Goal: Task Accomplishment & Management: Complete application form

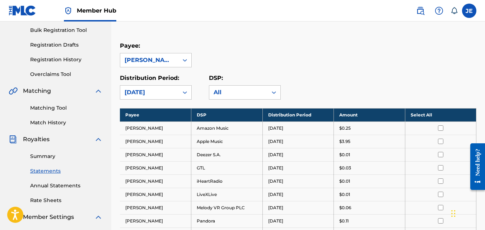
scroll to position [108, 0]
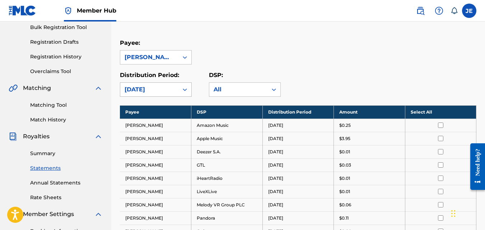
click at [179, 89] on div at bounding box center [184, 89] width 13 height 13
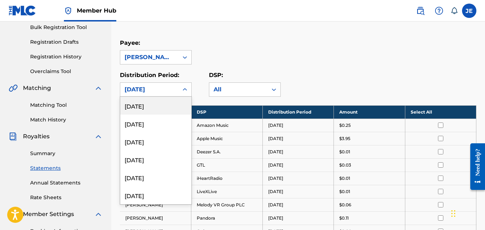
click at [174, 106] on div "[DATE]" at bounding box center [155, 106] width 71 height 18
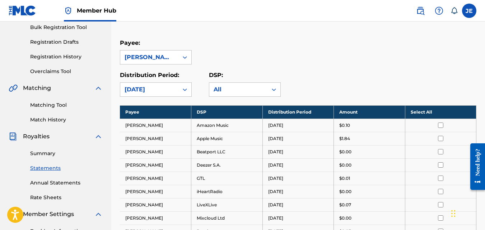
click at [191, 88] on div at bounding box center [184, 89] width 13 height 13
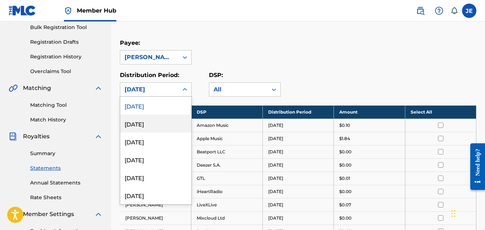
click at [163, 126] on div "[DATE]" at bounding box center [155, 124] width 71 height 18
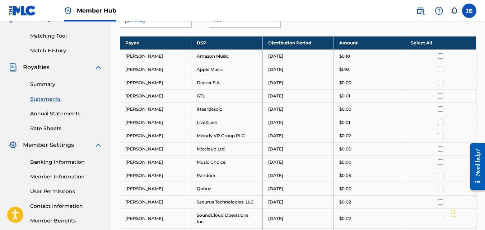
scroll to position [141, 0]
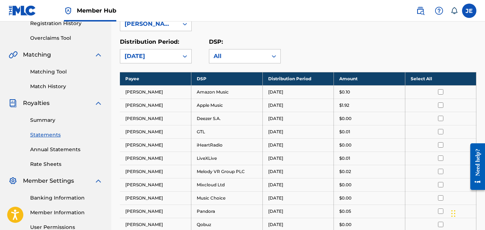
click at [183, 53] on icon at bounding box center [184, 56] width 7 height 7
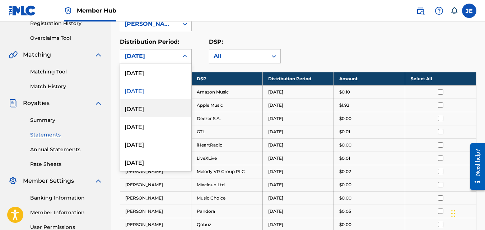
click at [150, 111] on div "[DATE]" at bounding box center [155, 108] width 71 height 18
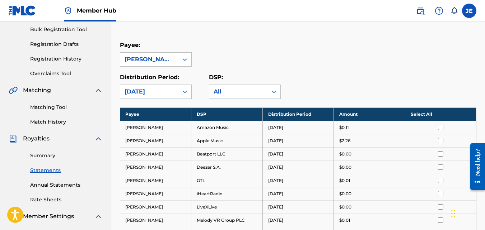
scroll to position [105, 0]
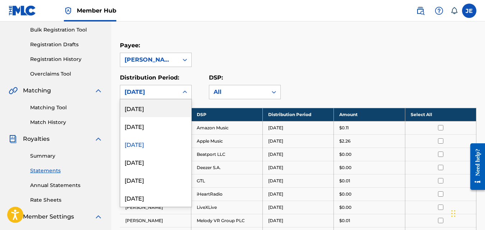
click at [186, 93] on icon at bounding box center [185, 92] width 4 height 3
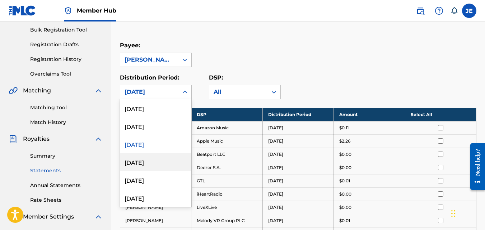
click at [153, 163] on div "[DATE]" at bounding box center [155, 162] width 71 height 18
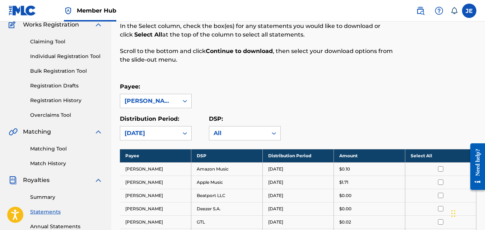
scroll to position [56, 0]
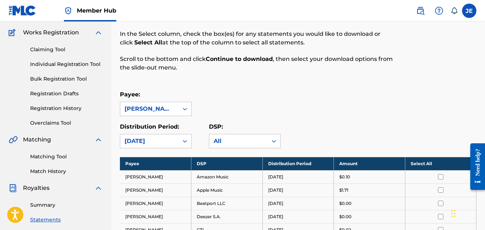
click at [186, 143] on icon at bounding box center [184, 141] width 7 height 7
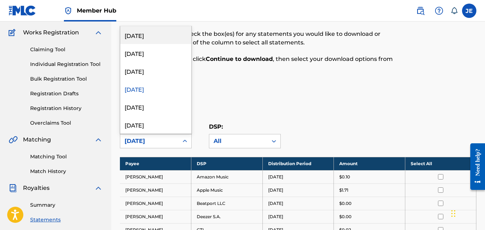
click at [359, 128] on div "Distribution Period: option [DATE], selected. 54 results available. Use Up and …" at bounding box center [298, 136] width 356 height 26
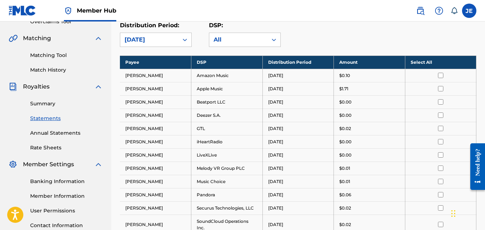
scroll to position [164, 0]
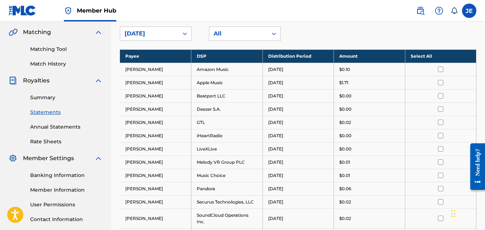
click at [442, 87] on td at bounding box center [440, 82] width 71 height 13
click at [441, 84] on input "checkbox" at bounding box center [440, 82] width 5 height 5
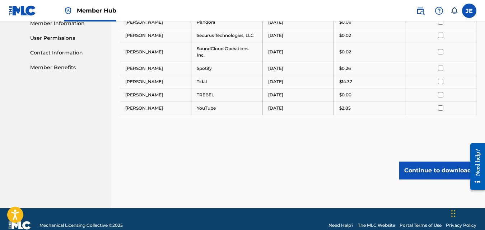
scroll to position [343, 0]
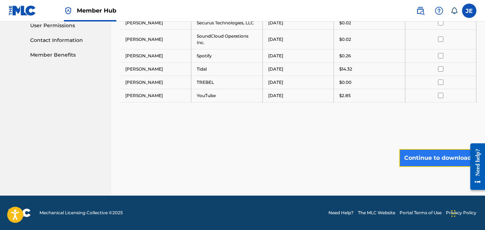
click at [423, 159] on button "Continue to download" at bounding box center [437, 158] width 77 height 18
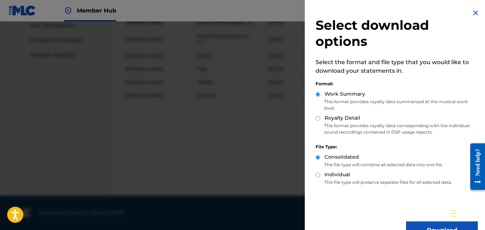
click at [322, 121] on div "Royalty Detail" at bounding box center [397, 118] width 162 height 8
click at [317, 118] on input "Royalty Detail" at bounding box center [318, 118] width 5 height 5
radio input "true"
click at [419, 226] on button "Download" at bounding box center [442, 231] width 72 height 18
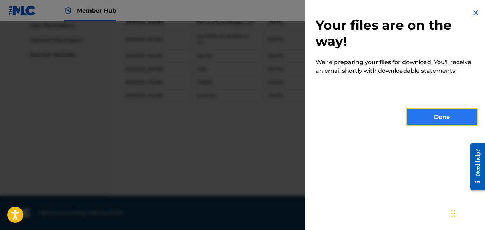
click at [438, 120] on button "Done" at bounding box center [442, 117] width 72 height 18
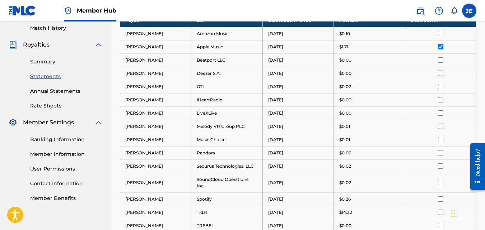
scroll to position [20, 0]
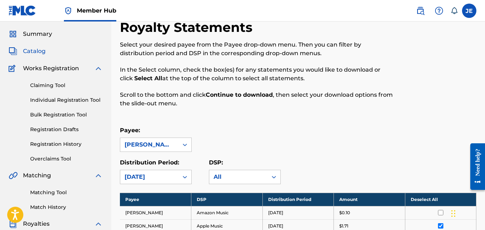
click at [38, 51] on span "Catalog" at bounding box center [34, 51] width 23 height 9
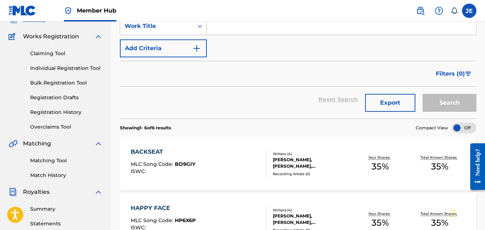
scroll to position [39, 0]
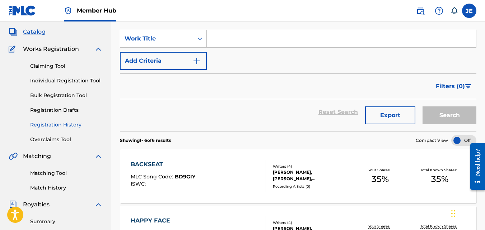
click at [63, 125] on link "Registration History" at bounding box center [66, 125] width 73 height 8
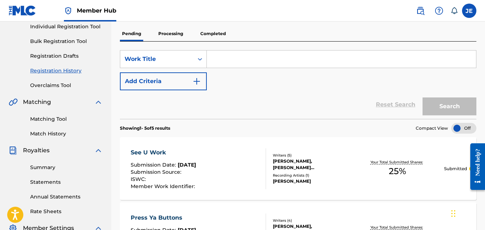
scroll to position [81, 0]
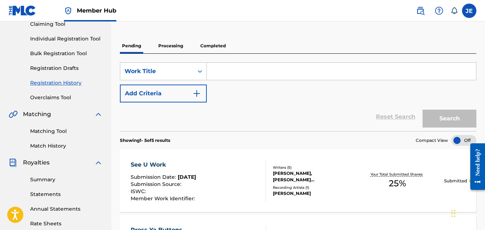
click at [213, 43] on p "Completed" at bounding box center [213, 45] width 30 height 15
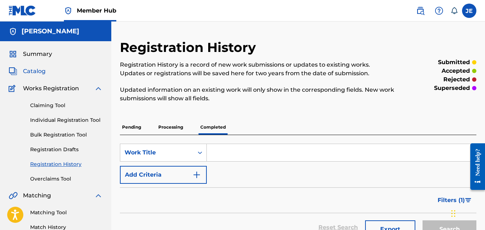
click at [32, 72] on span "Catalog" at bounding box center [34, 71] width 23 height 9
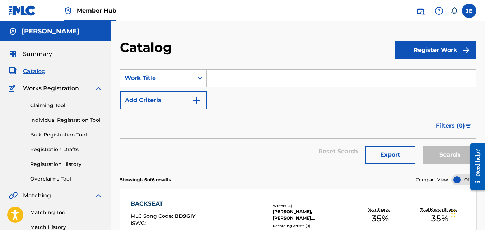
click at [45, 88] on span "Works Registration" at bounding box center [51, 88] width 56 height 9
click at [46, 89] on span "Works Registration" at bounding box center [51, 88] width 56 height 9
click at [56, 106] on link "Claiming Tool" at bounding box center [66, 106] width 73 height 8
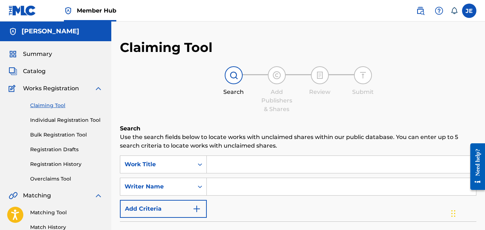
click at [229, 168] on input "Search Form" at bounding box center [341, 164] width 269 height 17
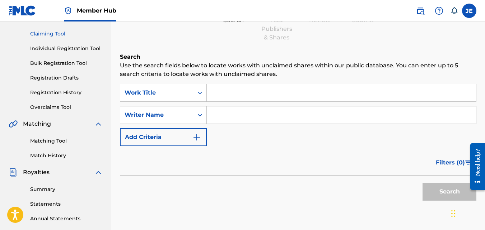
scroll to position [36, 0]
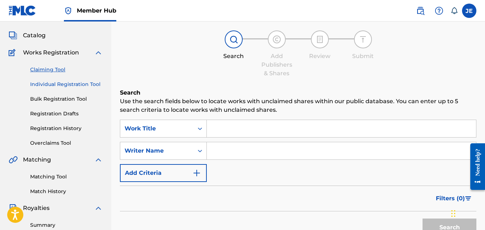
click at [83, 85] on link "Individual Registration Tool" at bounding box center [66, 85] width 73 height 8
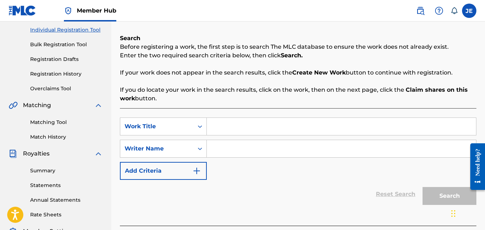
scroll to position [108, 0]
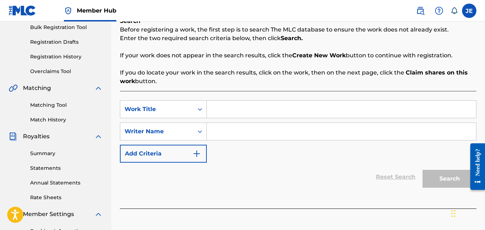
click at [238, 110] on input "Search Form" at bounding box center [341, 109] width 269 height 17
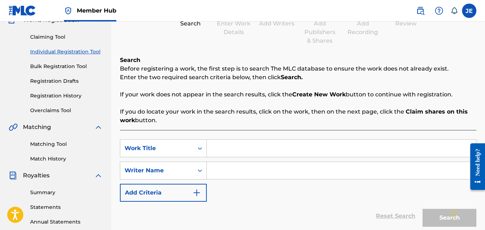
scroll to position [0, 0]
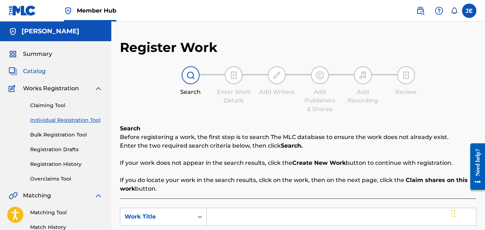
click at [41, 72] on span "Catalog" at bounding box center [34, 71] width 23 height 9
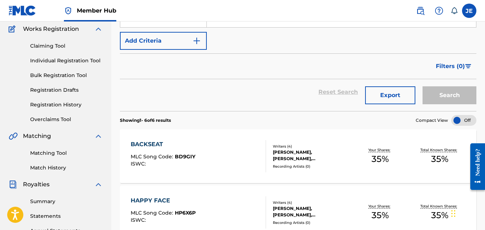
scroll to position [36, 0]
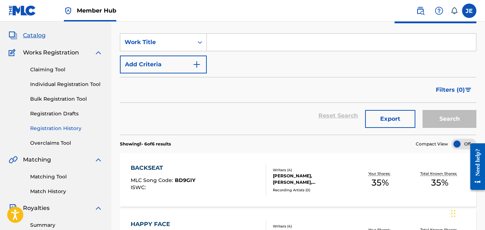
click at [69, 127] on link "Registration History" at bounding box center [66, 129] width 73 height 8
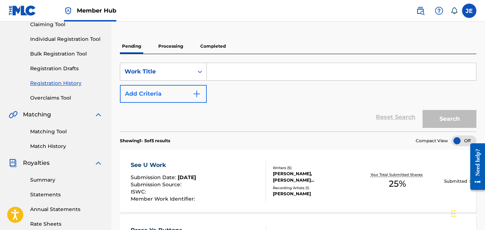
scroll to position [81, 0]
click at [62, 71] on link "Registration Drafts" at bounding box center [66, 69] width 73 height 8
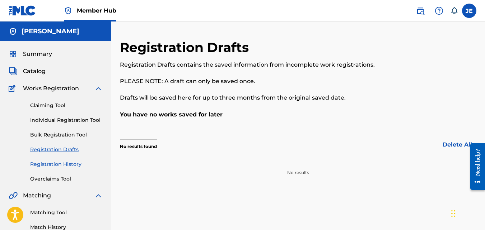
click at [67, 164] on link "Registration History" at bounding box center [66, 165] width 73 height 8
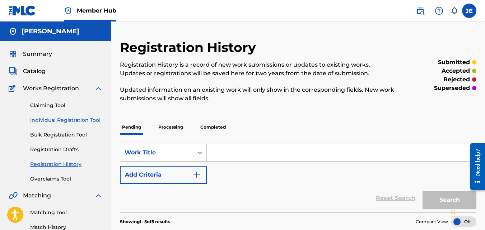
click at [66, 119] on link "Individual Registration Tool" at bounding box center [66, 121] width 73 height 8
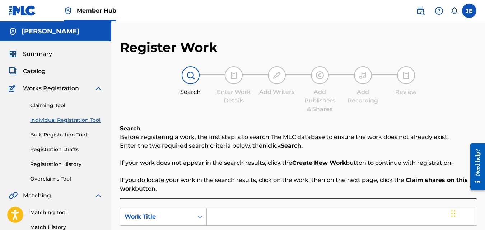
scroll to position [144, 0]
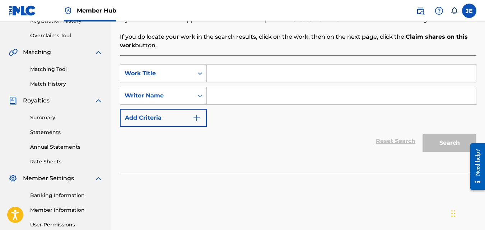
click at [255, 75] on input "Search Form" at bounding box center [341, 73] width 269 height 17
type input "z"
type input "Lowrider"
click at [246, 92] on input "Search Form" at bounding box center [341, 95] width 269 height 17
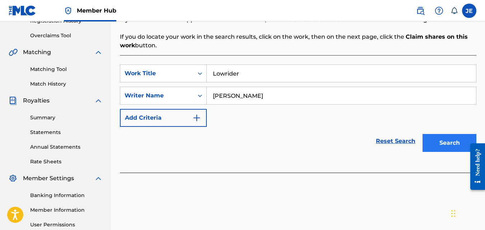
type input "[PERSON_NAME]"
click at [446, 144] on button "Search" at bounding box center [449, 143] width 54 height 18
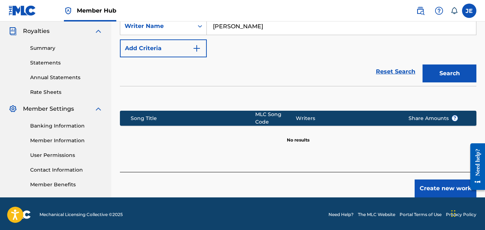
scroll to position [215, 0]
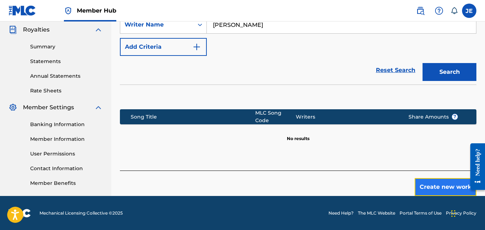
click at [430, 183] on button "Create new work" at bounding box center [446, 187] width 62 height 18
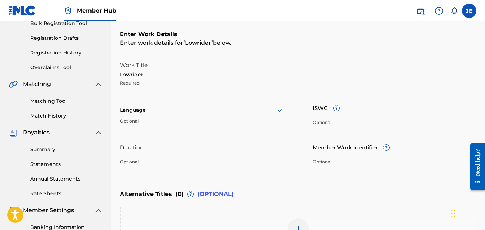
scroll to position [107, 0]
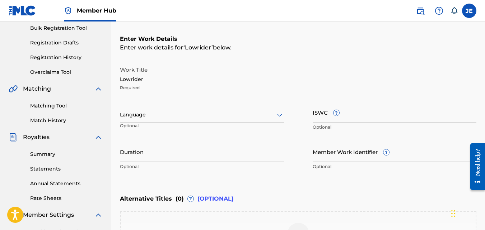
click at [196, 121] on div "Language" at bounding box center [202, 115] width 164 height 15
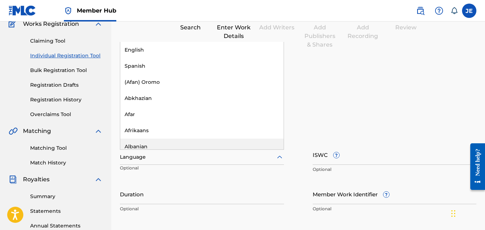
scroll to position [0, 0]
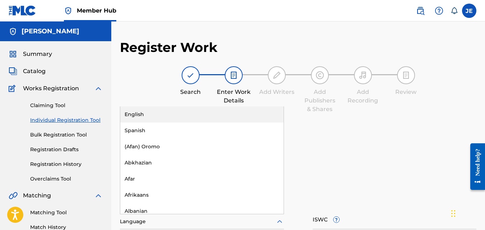
click at [163, 115] on div "English" at bounding box center [201, 115] width 163 height 16
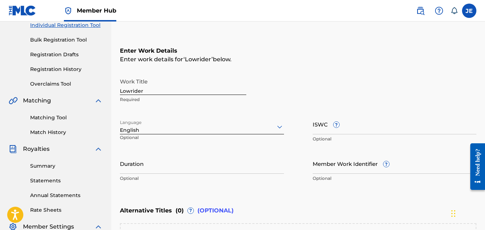
scroll to position [108, 0]
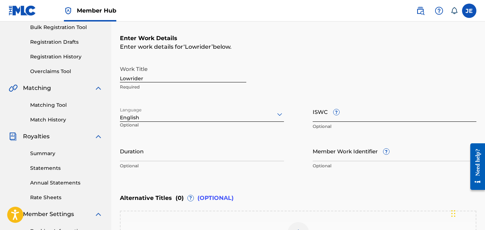
click at [365, 117] on input "ISWC ?" at bounding box center [395, 112] width 164 height 20
paste input "T3272086161"
type input "T3272086161"
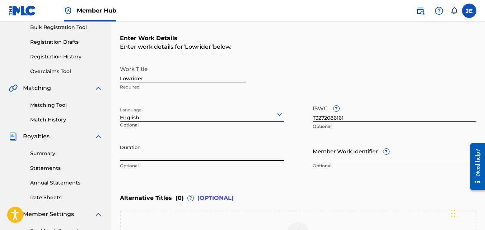
click at [209, 156] on input "Duration" at bounding box center [202, 151] width 164 height 20
click at [229, 161] on input "Duration" at bounding box center [202, 151] width 164 height 20
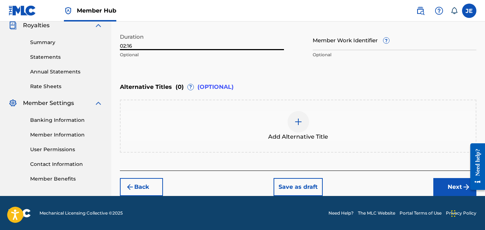
scroll to position [219, 0]
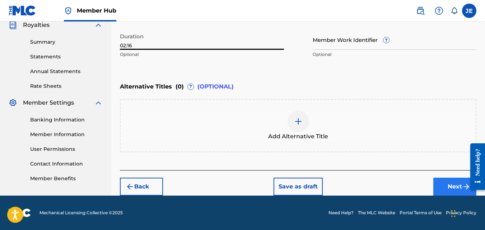
type input "02:16"
click at [445, 185] on button "Next" at bounding box center [454, 187] width 43 height 18
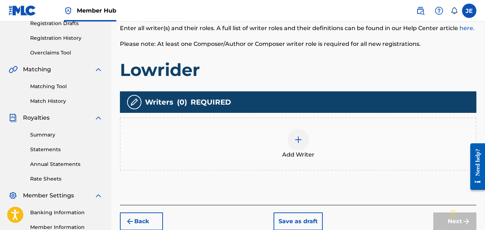
scroll to position [140, 0]
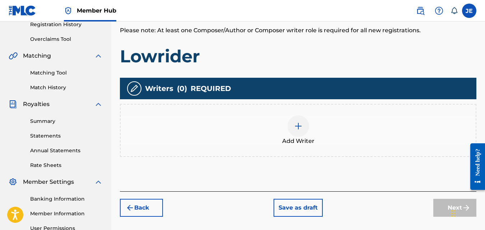
click at [297, 127] on img at bounding box center [298, 126] width 9 height 9
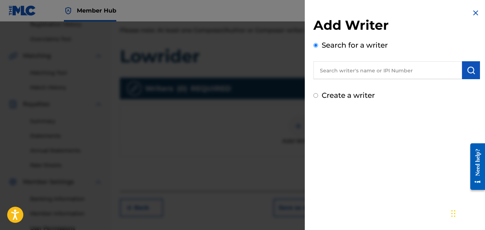
click at [357, 69] on input "text" at bounding box center [387, 70] width 149 height 18
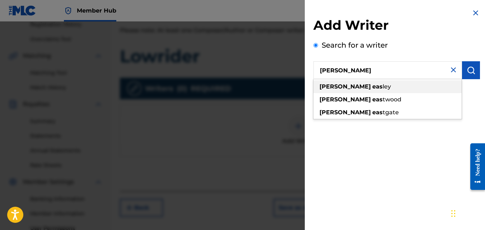
click at [355, 90] on div "[PERSON_NAME] eas [PERSON_NAME]" at bounding box center [387, 86] width 148 height 13
type input "[PERSON_NAME]"
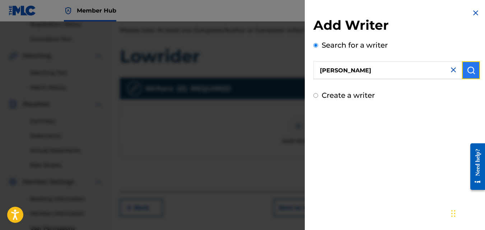
click at [472, 73] on img "submit" at bounding box center [471, 70] width 9 height 9
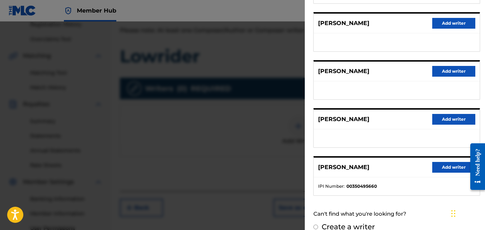
scroll to position [141, 0]
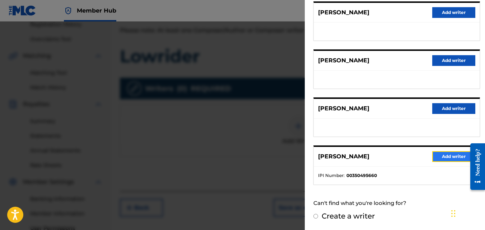
click at [450, 155] on button "Add writer" at bounding box center [453, 156] width 43 height 11
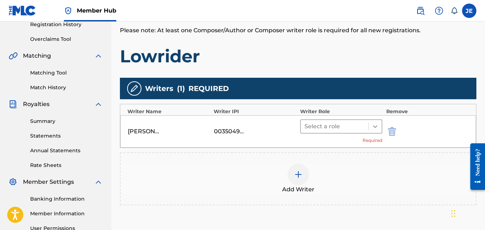
click at [378, 126] on icon at bounding box center [374, 126] width 7 height 7
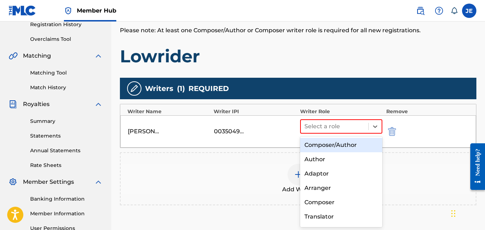
click at [350, 143] on div "Composer/Author" at bounding box center [341, 145] width 83 height 14
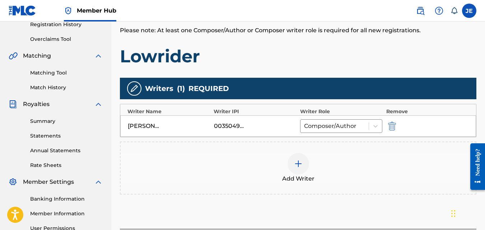
click at [296, 162] on img at bounding box center [298, 164] width 9 height 9
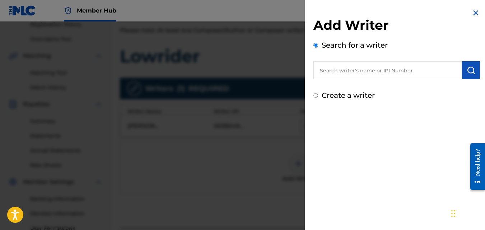
click at [365, 70] on input "text" at bounding box center [387, 70] width 149 height 18
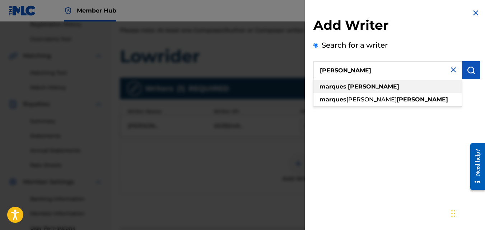
click at [361, 86] on div "[PERSON_NAME]" at bounding box center [387, 86] width 148 height 13
type input "[PERSON_NAME]"
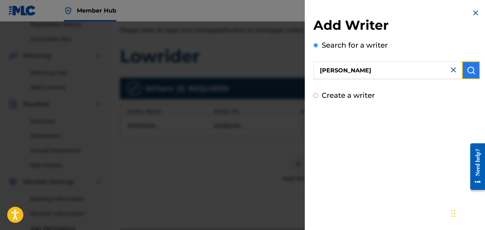
click at [471, 72] on img "submit" at bounding box center [471, 70] width 9 height 9
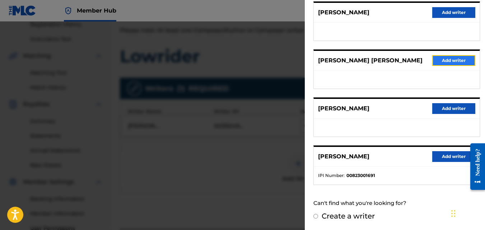
click at [447, 60] on button "Add writer" at bounding box center [453, 60] width 43 height 11
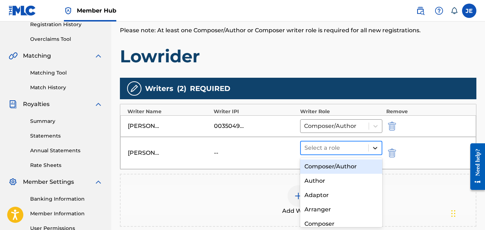
click at [375, 149] on icon at bounding box center [375, 148] width 4 height 3
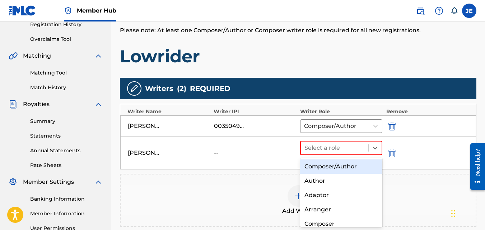
click at [356, 167] on div "Composer/Author" at bounding box center [341, 167] width 83 height 14
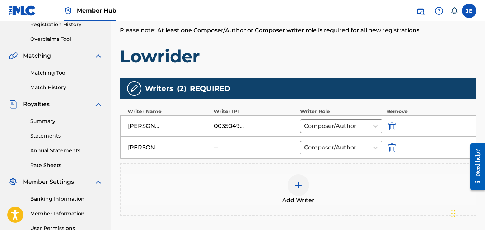
click at [301, 184] on img at bounding box center [298, 185] width 9 height 9
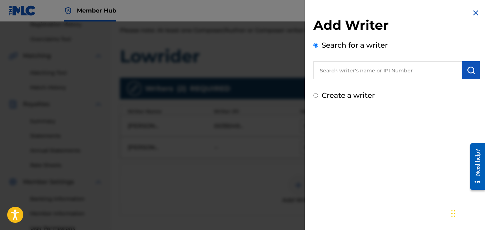
click at [398, 68] on input "text" at bounding box center [387, 70] width 149 height 18
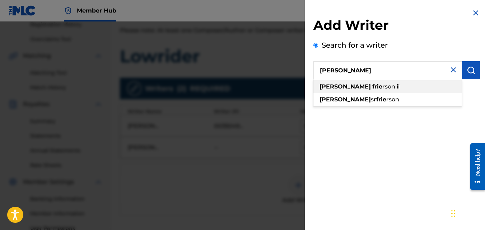
click at [389, 83] on div "[PERSON_NAME] rson ii" at bounding box center [387, 86] width 148 height 13
type input "[PERSON_NAME]"
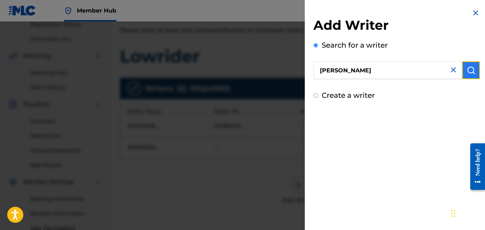
click at [467, 69] on img "submit" at bounding box center [471, 70] width 9 height 9
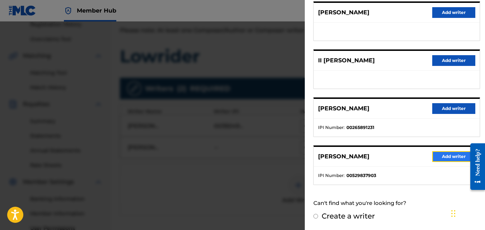
click at [448, 158] on button "Add writer" at bounding box center [453, 156] width 43 height 11
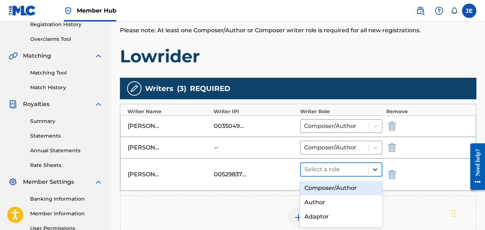
click at [378, 169] on icon at bounding box center [374, 169] width 7 height 7
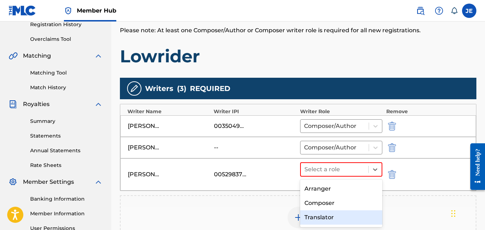
scroll to position [34, 0]
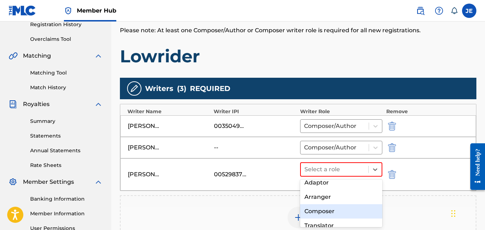
click at [331, 210] on div "Composer" at bounding box center [341, 212] width 83 height 14
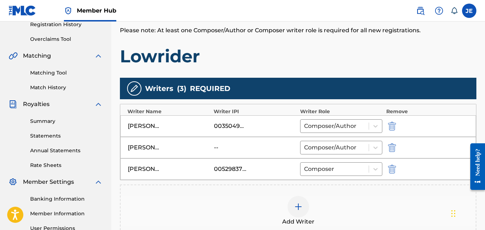
click at [297, 205] on img at bounding box center [298, 207] width 9 height 9
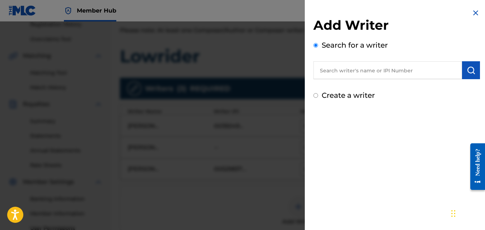
click at [355, 73] on input "text" at bounding box center [387, 70] width 149 height 18
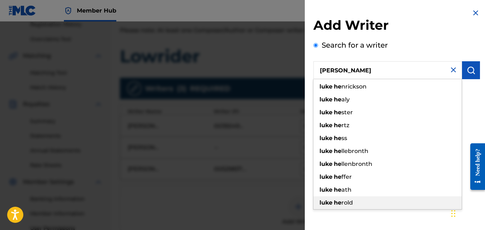
click at [356, 203] on div "[PERSON_NAME] he [PERSON_NAME]" at bounding box center [387, 203] width 148 height 13
type input "[PERSON_NAME]"
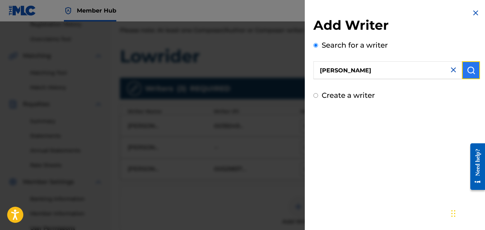
click at [469, 67] on img "submit" at bounding box center [471, 70] width 9 height 9
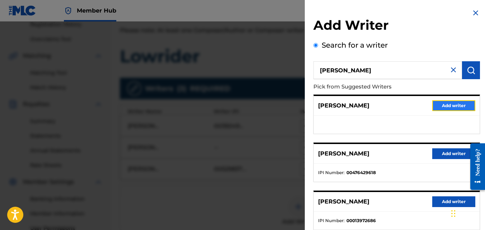
click at [449, 102] on button "Add writer" at bounding box center [453, 106] width 43 height 11
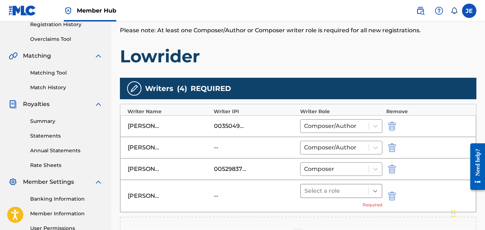
click at [374, 192] on icon at bounding box center [374, 191] width 7 height 7
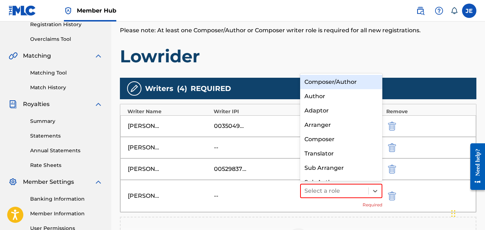
scroll to position [10, 0]
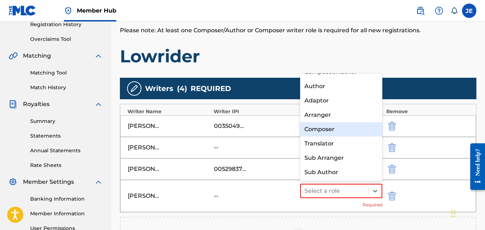
click at [333, 130] on div "Composer" at bounding box center [341, 129] width 83 height 14
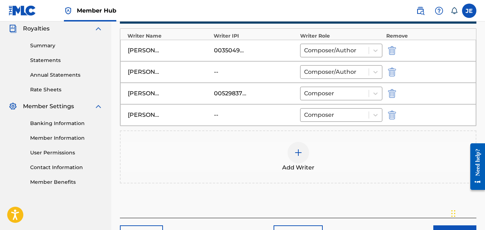
scroll to position [228, 0]
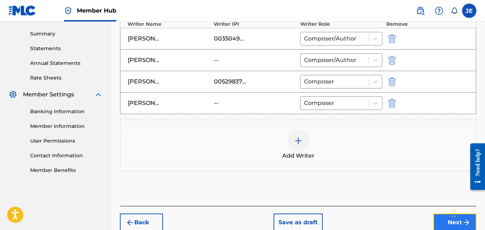
click at [445, 220] on button "Next" at bounding box center [454, 223] width 43 height 18
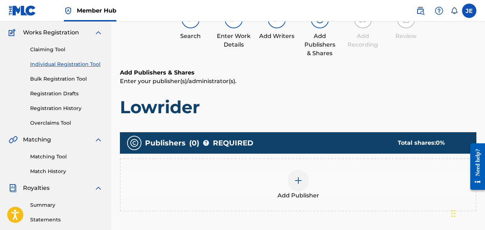
scroll to position [68, 0]
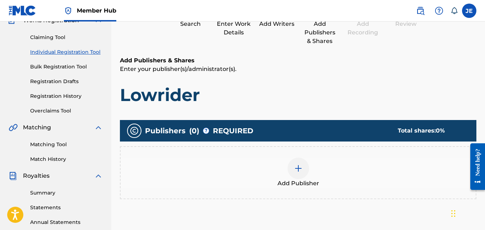
click at [302, 167] on img at bounding box center [298, 168] width 9 height 9
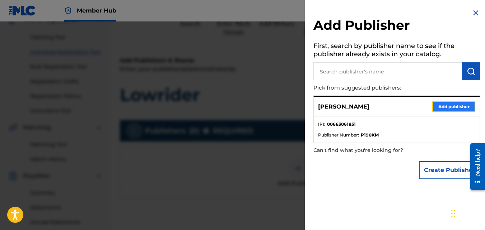
click at [445, 107] on button "Add publisher" at bounding box center [453, 107] width 43 height 11
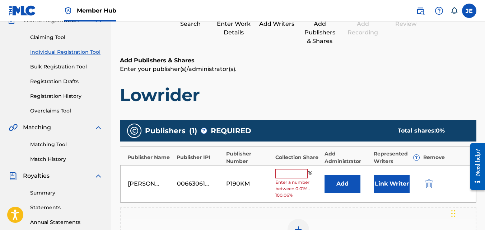
click at [286, 174] on input "text" at bounding box center [291, 173] width 32 height 9
type input "35"
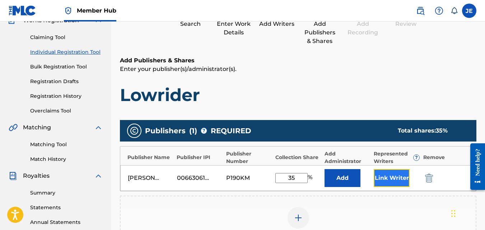
click at [388, 179] on button "Link Writer" at bounding box center [392, 178] width 36 height 18
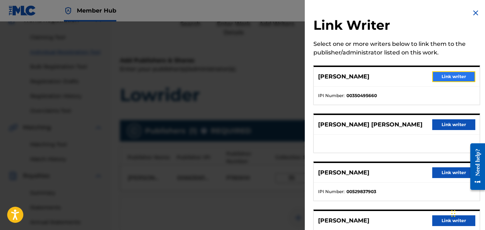
click at [456, 77] on button "Link writer" at bounding box center [453, 76] width 43 height 11
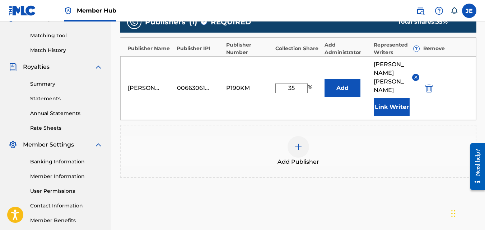
scroll to position [224, 0]
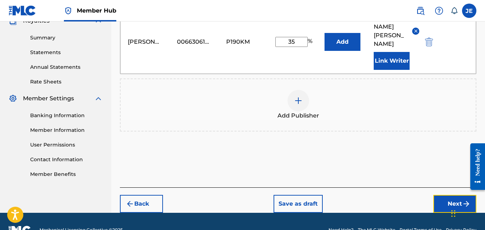
click at [454, 195] on button "Next" at bounding box center [454, 204] width 43 height 18
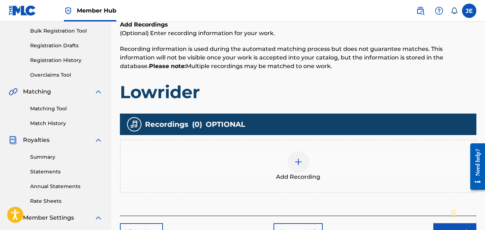
scroll to position [176, 0]
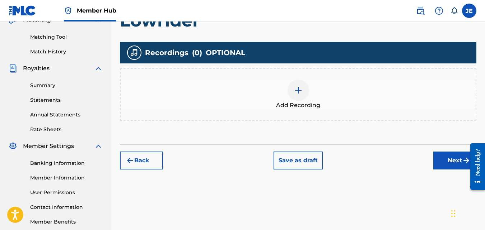
click at [298, 91] on img at bounding box center [298, 90] width 9 height 9
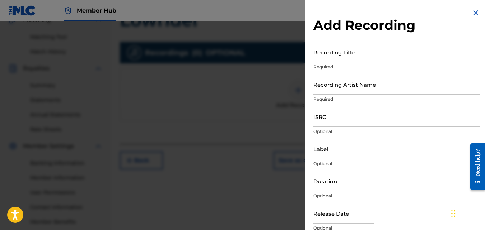
click at [353, 56] on input "Recording Title" at bounding box center [396, 52] width 167 height 20
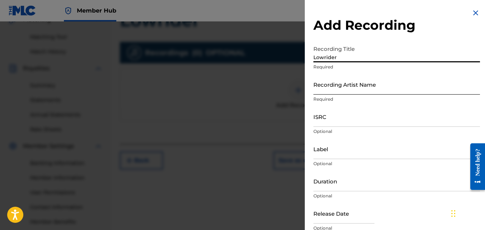
type input "Lowrider"
click at [356, 93] on input "Recording Artist Name" at bounding box center [396, 84] width 167 height 20
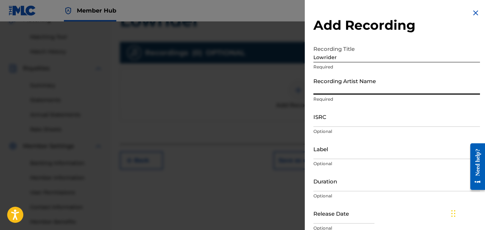
type input "[PERSON_NAME]"
type input "MH Music/ MuseArts Entertainment"
type input "03:20"
type input "[DATE]"
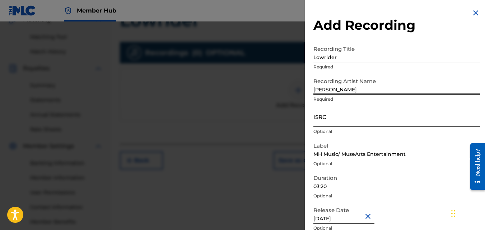
click at [353, 121] on input "ISRC" at bounding box center [396, 117] width 167 height 20
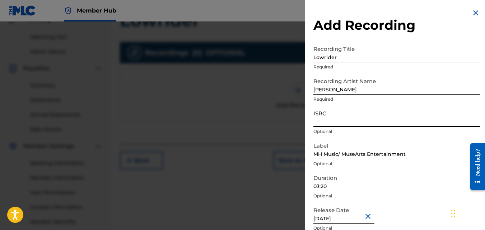
paste input "QZNMT2419004"
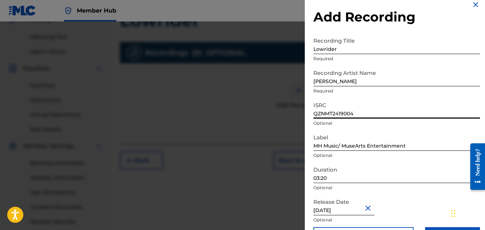
scroll to position [32, 0]
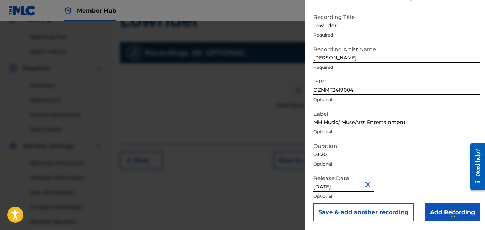
type input "QZNMT2419004"
click at [370, 185] on button "Close" at bounding box center [369, 185] width 11 height 22
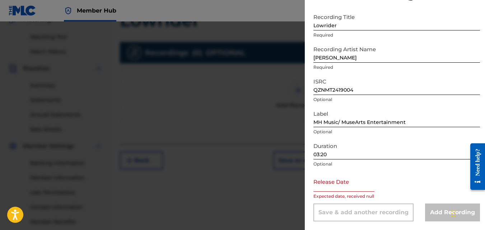
click at [355, 189] on input "text" at bounding box center [343, 182] width 61 height 20
select select "8"
select select "2025"
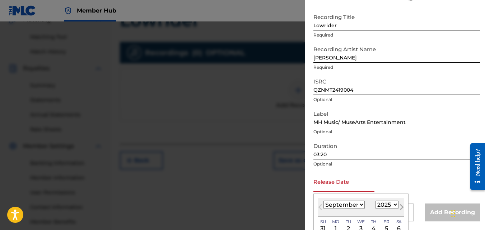
click at [396, 204] on button "Next Month" at bounding box center [401, 208] width 11 height 11
select select "10"
click at [393, 205] on select "1899 1900 1901 1902 1903 1904 1905 1906 1907 1908 1909 1910 1911 1912 1913 1914…" at bounding box center [386, 205] width 23 height 8
select select "2024"
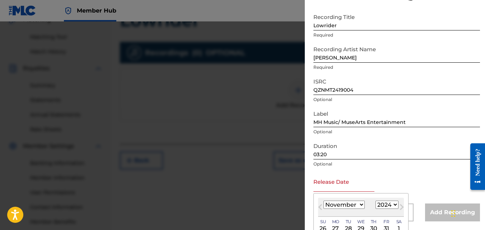
click at [375, 201] on select "1899 1900 1901 1902 1903 1904 1905 1906 1907 1908 1909 1910 1911 1912 1913 1914…" at bounding box center [386, 205] width 23 height 8
click at [359, 205] on select "January February March April May June July August September October November De…" at bounding box center [343, 205] width 41 height 8
select select "6"
click at [323, 201] on select "January February March April May June July August September October November De…" at bounding box center [343, 205] width 41 height 8
click at [384, 226] on div "5" at bounding box center [386, 229] width 9 height 9
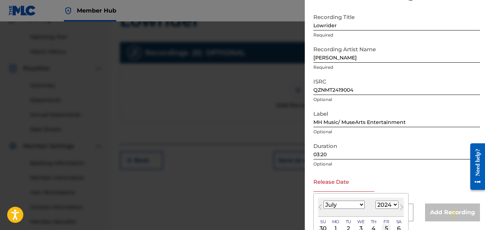
type input "[DATE]"
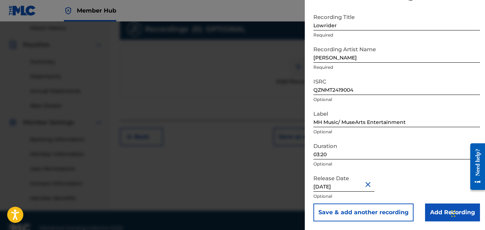
scroll to position [212, 0]
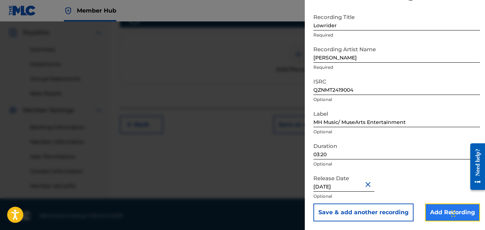
click at [433, 212] on input "Add Recording" at bounding box center [452, 213] width 55 height 18
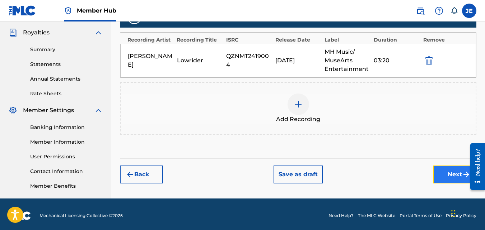
click at [446, 173] on button "Next" at bounding box center [454, 175] width 43 height 18
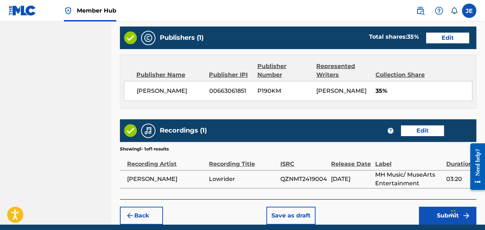
scroll to position [411, 0]
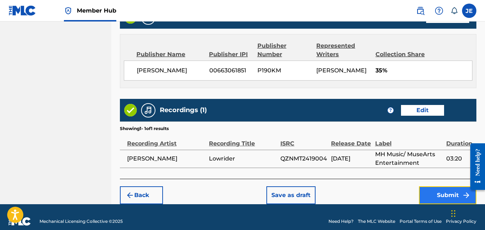
click at [445, 187] on button "Submit" at bounding box center [447, 196] width 57 height 18
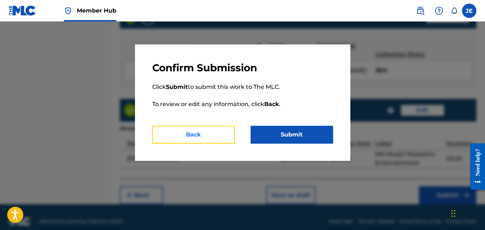
click at [198, 139] on button "Back" at bounding box center [193, 135] width 83 height 18
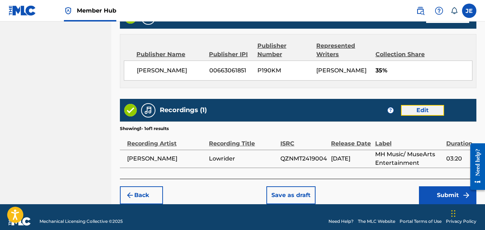
click at [422, 105] on button "Edit" at bounding box center [422, 110] width 43 height 11
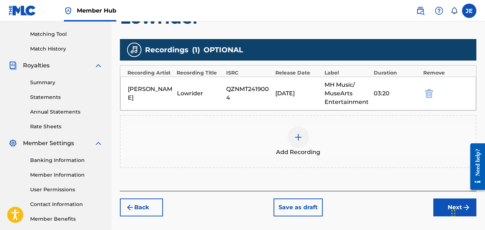
scroll to position [215, 0]
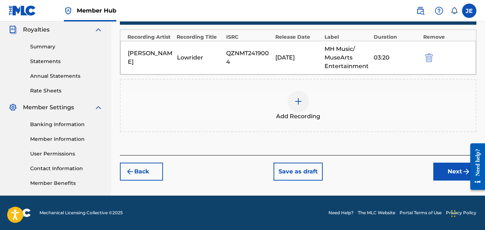
click at [298, 101] on img at bounding box center [298, 101] width 9 height 9
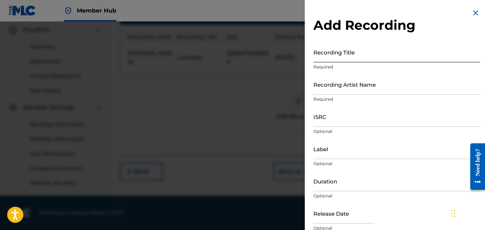
click at [354, 56] on input "Recording Title" at bounding box center [396, 52] width 167 height 20
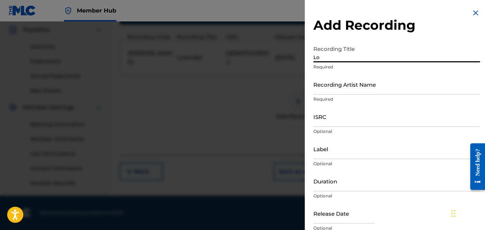
click at [352, 57] on input "Lo" at bounding box center [396, 52] width 167 height 20
type input "Lowrider"
click at [357, 89] on input "Recording Artist Name" at bounding box center [396, 84] width 167 height 20
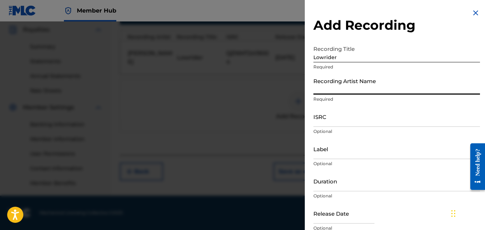
type input "[PERSON_NAME]"
type input "MH Music/ MuseArts Entertainment"
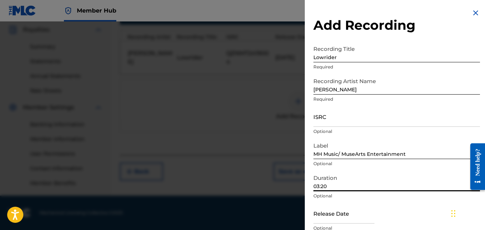
click at [327, 186] on input "03:20" at bounding box center [396, 181] width 167 height 20
type input "02:16"
click at [351, 123] on input "ISRC" at bounding box center [396, 117] width 167 height 20
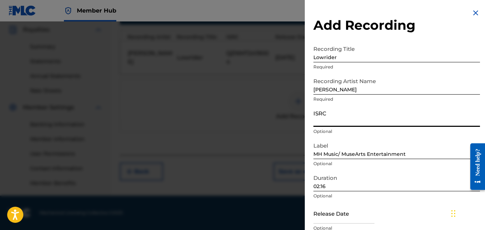
paste input "QZNMT2419004"
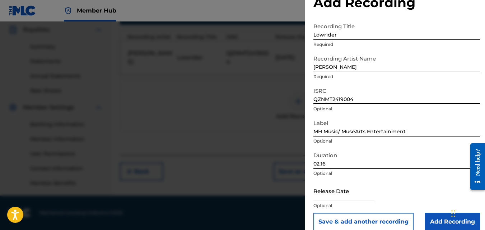
scroll to position [32, 0]
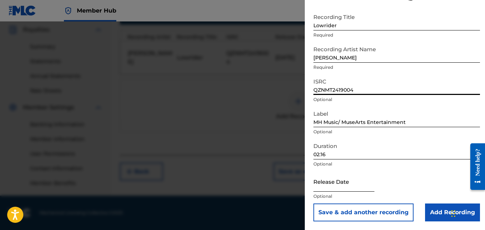
type input "QZNMT2419004"
click at [344, 188] on input "text" at bounding box center [343, 182] width 61 height 20
select select "8"
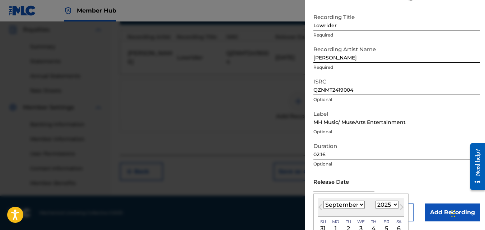
click at [395, 204] on select "1899 1900 1901 1902 1903 1904 1905 1906 1907 1908 1909 1910 1911 1912 1913 1914…" at bounding box center [386, 205] width 23 height 8
select select "2024"
click at [375, 201] on select "1899 1900 1901 1902 1903 1904 1905 1906 1907 1908 1909 1910 1911 1912 1913 1914…" at bounding box center [386, 205] width 23 height 8
click at [361, 206] on select "January February March April May June July August September October November De…" at bounding box center [343, 205] width 41 height 8
select select "6"
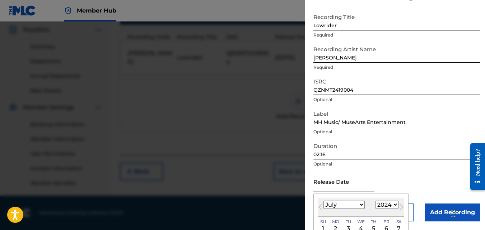
click at [323, 201] on select "January February March April May June July August September October November De…" at bounding box center [343, 205] width 41 height 8
click at [385, 228] on div "5" at bounding box center [386, 229] width 9 height 9
type input "[DATE]"
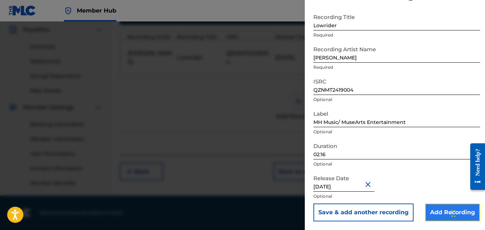
click at [434, 214] on input "Add Recording" at bounding box center [452, 213] width 55 height 18
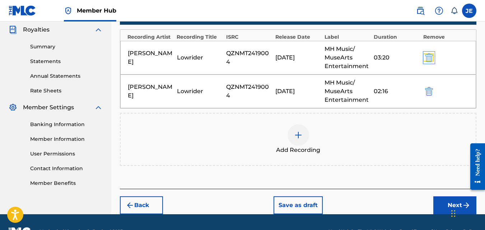
click at [431, 57] on img "submit" at bounding box center [429, 57] width 8 height 9
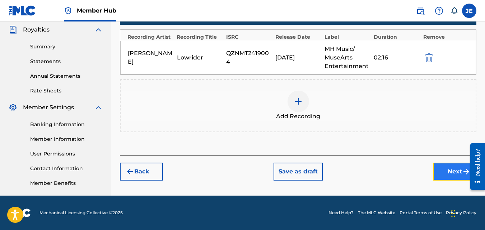
click at [451, 170] on button "Next" at bounding box center [454, 172] width 43 height 18
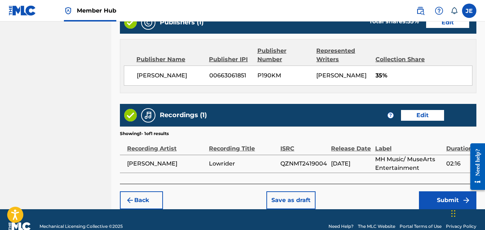
scroll to position [411, 0]
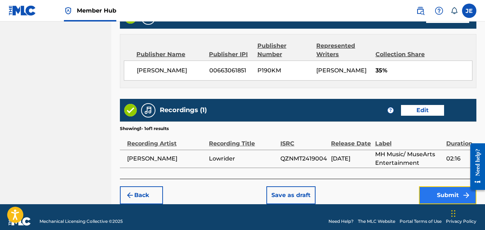
click at [443, 187] on button "Submit" at bounding box center [447, 196] width 57 height 18
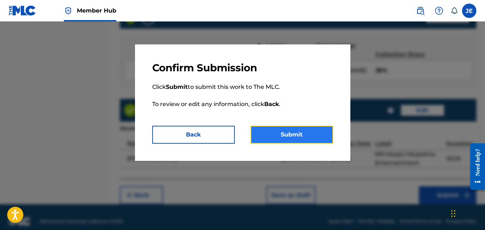
click at [305, 138] on button "Submit" at bounding box center [292, 135] width 83 height 18
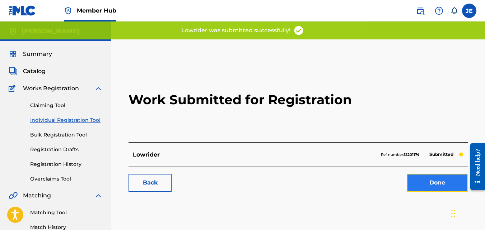
click at [442, 186] on link "Done" at bounding box center [437, 183] width 61 height 18
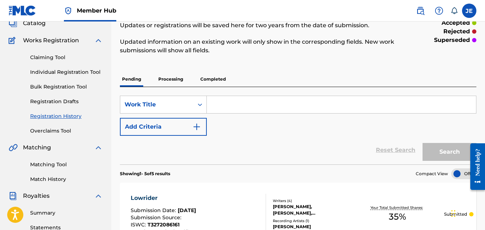
scroll to position [39, 0]
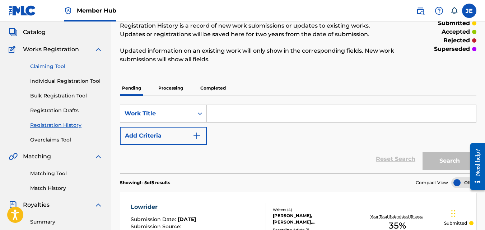
click at [47, 65] on link "Claiming Tool" at bounding box center [66, 67] width 73 height 8
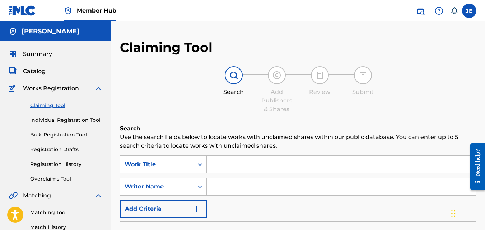
click at [245, 165] on input "Search Form" at bounding box center [341, 164] width 269 height 17
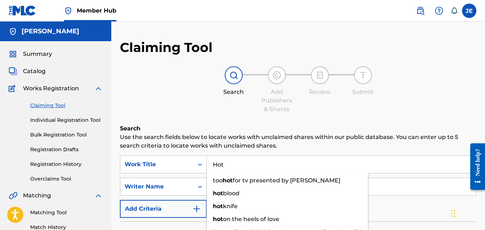
type input "Hot"
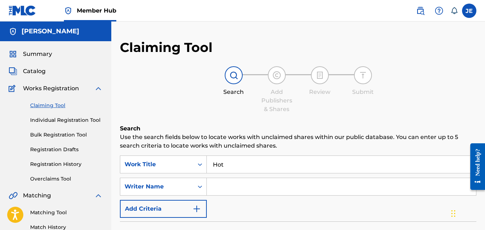
click at [369, 117] on div "Claiming Tool Search Add Publishers & Shares Review Submit Search Use the searc…" at bounding box center [298, 175] width 356 height 273
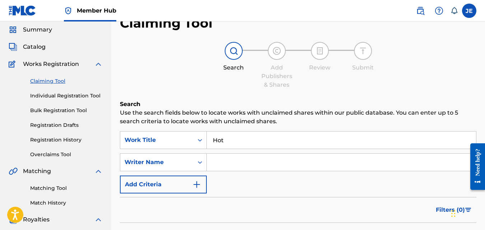
scroll to position [36, 0]
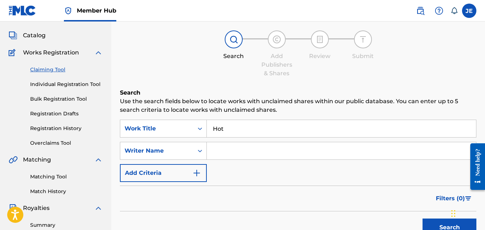
click at [264, 154] on input "Search Form" at bounding box center [341, 150] width 269 height 17
type input "[PERSON_NAME]"
click at [439, 224] on button "Search" at bounding box center [449, 228] width 54 height 18
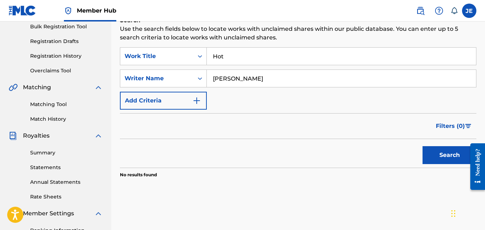
scroll to position [107, 0]
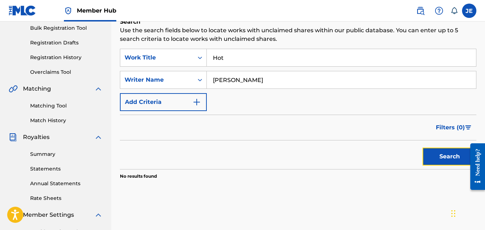
click at [441, 157] on button "Search" at bounding box center [449, 157] width 54 height 18
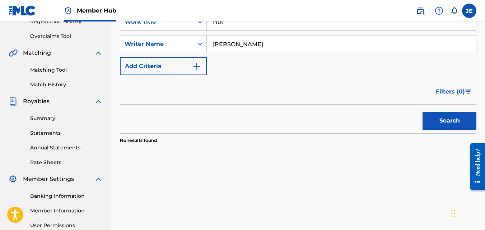
scroll to position [0, 0]
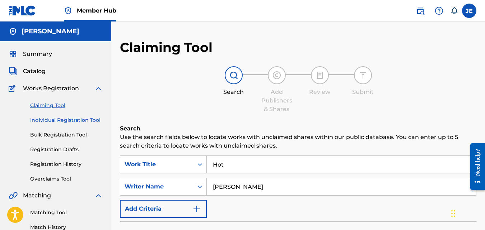
click at [57, 120] on link "Individual Registration Tool" at bounding box center [66, 121] width 73 height 8
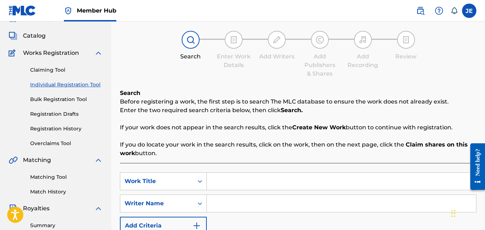
scroll to position [36, 0]
click at [246, 176] on input "Search Form" at bounding box center [341, 181] width 269 height 17
type input "Hot"
click at [261, 207] on input "Search Form" at bounding box center [341, 203] width 269 height 17
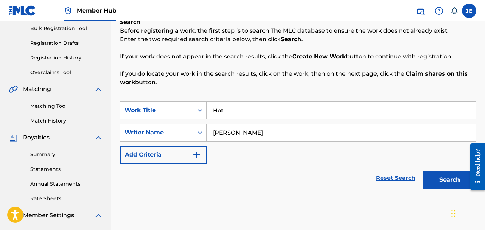
scroll to position [179, 0]
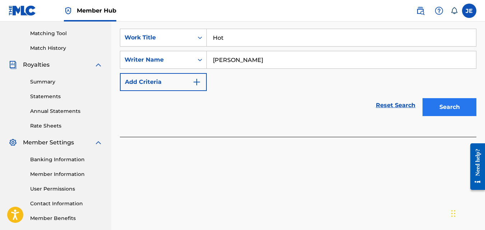
type input "[PERSON_NAME]"
click at [441, 108] on button "Search" at bounding box center [449, 107] width 54 height 18
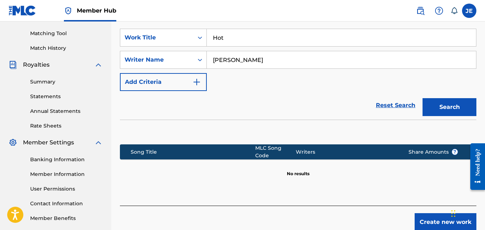
scroll to position [215, 0]
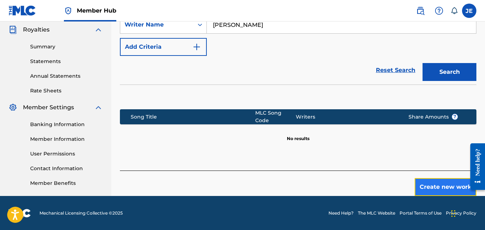
click at [437, 183] on button "Create new work" at bounding box center [446, 187] width 62 height 18
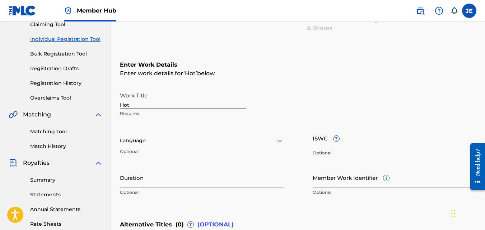
scroll to position [71, 0]
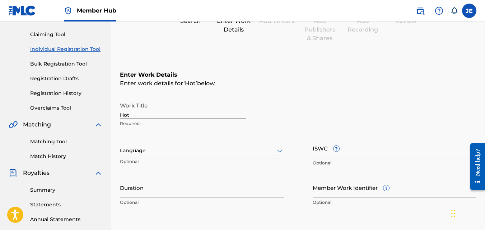
click at [178, 152] on div at bounding box center [202, 150] width 164 height 9
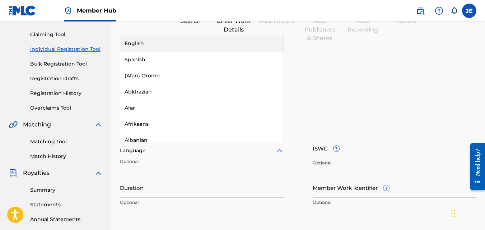
click at [159, 43] on div "English" at bounding box center [201, 44] width 163 height 16
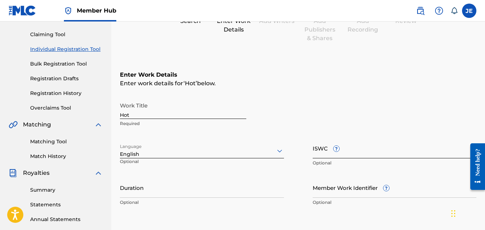
click at [370, 152] on input "ISWC ?" at bounding box center [395, 148] width 164 height 20
paste input "T3303516834"
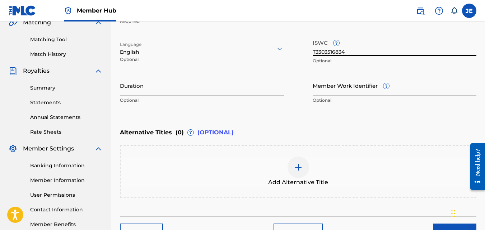
scroll to position [179, 0]
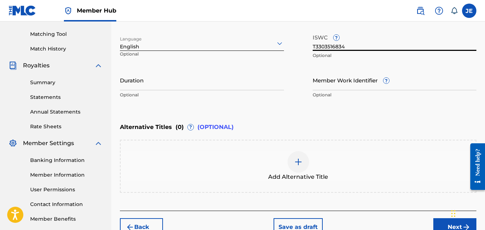
type input "T3303516834"
click at [175, 92] on p "Optional" at bounding box center [202, 95] width 164 height 6
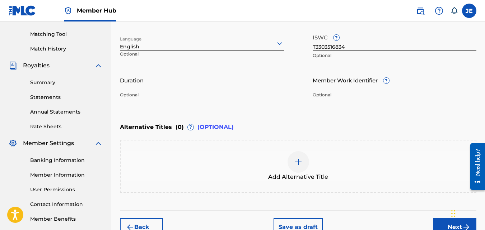
click at [170, 83] on input "Duration" at bounding box center [202, 80] width 164 height 20
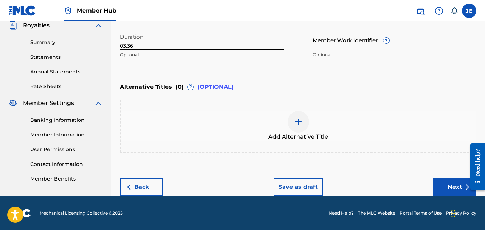
scroll to position [219, 0]
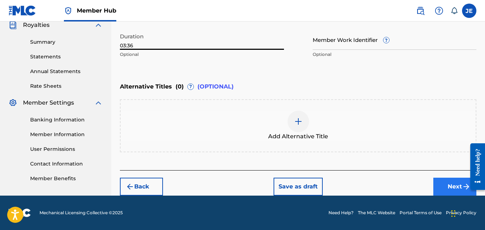
type input "03:36"
click at [452, 185] on button "Next" at bounding box center [454, 187] width 43 height 18
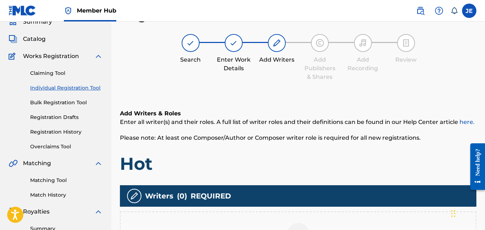
scroll to position [212, 0]
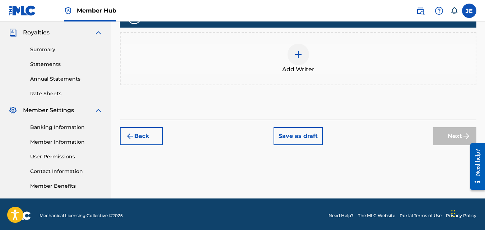
click at [299, 53] on img at bounding box center [298, 54] width 9 height 9
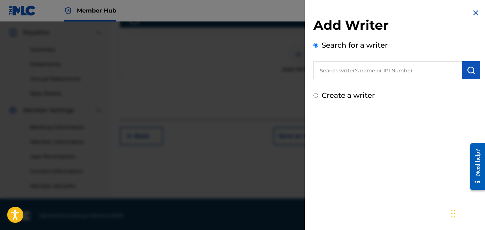
click at [364, 71] on input "text" at bounding box center [387, 70] width 149 height 18
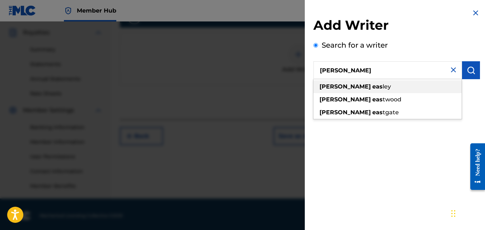
click at [383, 87] on span "ley" at bounding box center [387, 86] width 8 height 7
type input "[PERSON_NAME]"
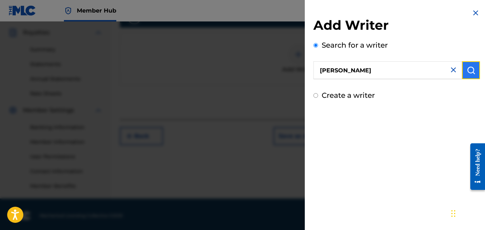
click at [469, 68] on img "submit" at bounding box center [471, 70] width 9 height 9
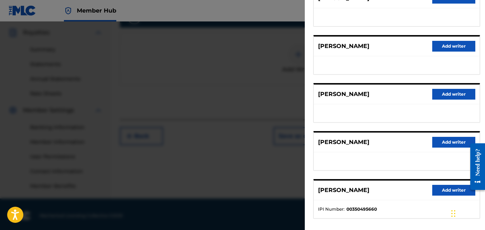
scroll to position [106, 0]
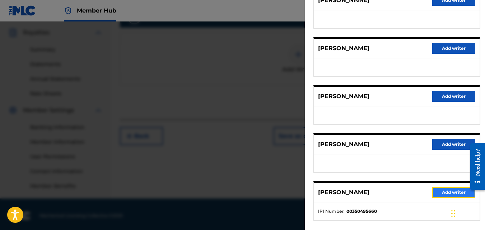
click at [441, 190] on button "Add writer" at bounding box center [453, 192] width 43 height 11
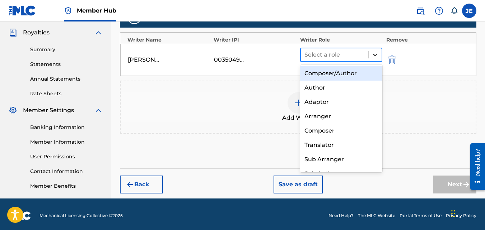
click at [375, 54] on icon at bounding box center [374, 54] width 7 height 7
click at [350, 71] on div "Composer/Author" at bounding box center [341, 73] width 83 height 14
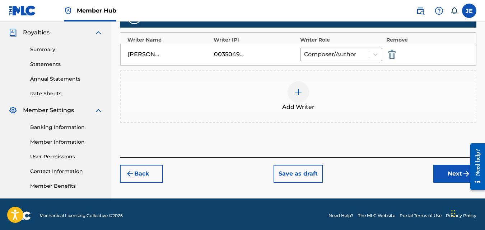
click at [298, 92] on img at bounding box center [298, 92] width 9 height 9
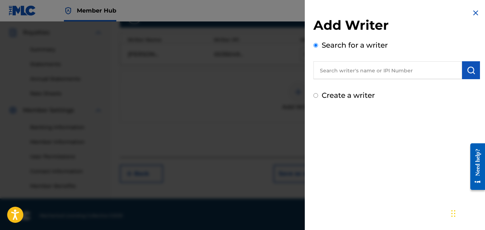
click at [351, 65] on input "text" at bounding box center [387, 70] width 149 height 18
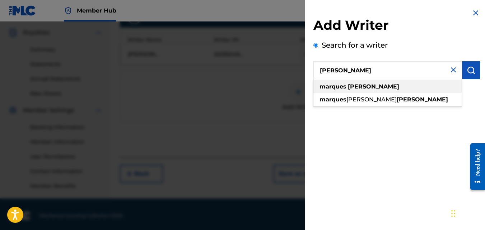
click at [359, 85] on strong "[PERSON_NAME]" at bounding box center [373, 86] width 51 height 7
type input "[PERSON_NAME]"
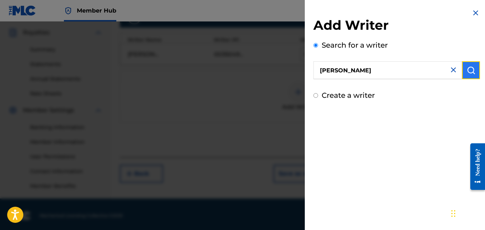
click at [469, 73] on img "submit" at bounding box center [471, 70] width 9 height 9
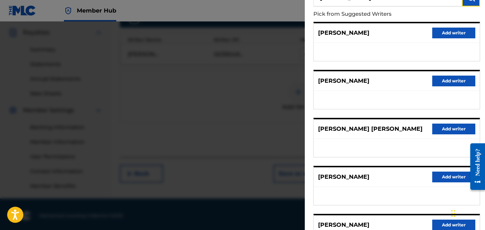
scroll to position [141, 0]
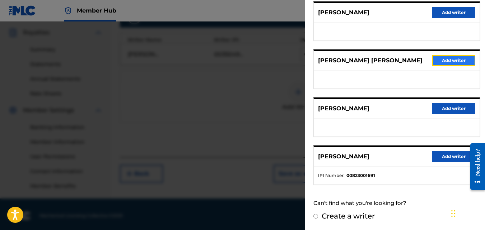
click at [454, 58] on button "Add writer" at bounding box center [453, 60] width 43 height 11
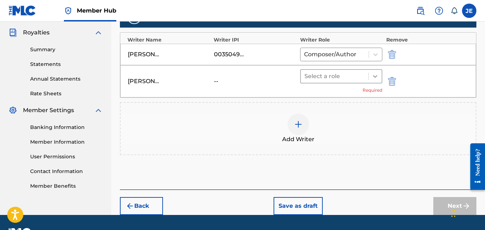
click at [375, 77] on icon at bounding box center [375, 76] width 4 height 3
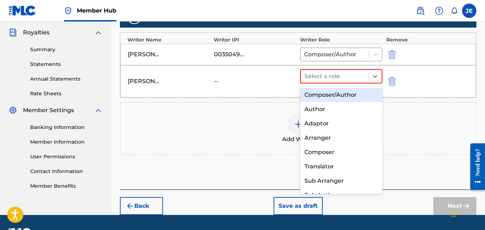
click at [356, 96] on div "Composer/Author" at bounding box center [341, 95] width 83 height 14
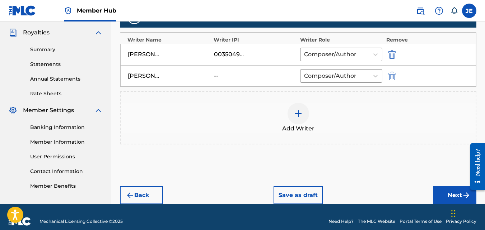
click at [301, 112] on img at bounding box center [298, 113] width 9 height 9
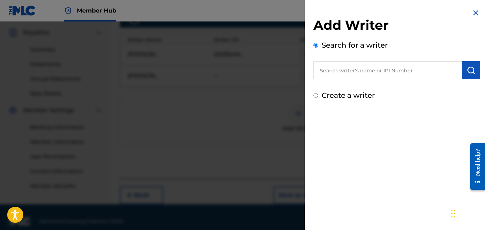
click at [359, 67] on input "text" at bounding box center [387, 70] width 149 height 18
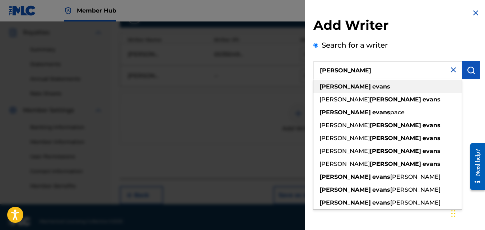
click at [372, 88] on strong "evans" at bounding box center [381, 86] width 18 height 7
type input "[PERSON_NAME]"
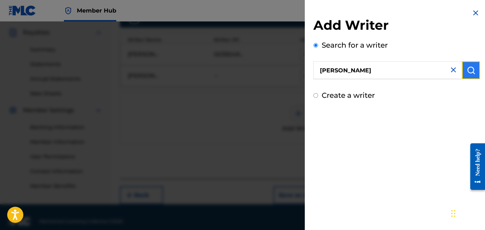
click at [468, 69] on img "submit" at bounding box center [471, 70] width 9 height 9
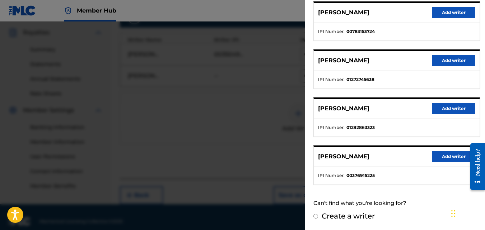
click at [361, 218] on label "Create a writer" at bounding box center [348, 216] width 53 height 9
radio input "true"
click at [318, 218] on input "Create a writer" at bounding box center [315, 216] width 5 height 5
radio input "false"
radio input "true"
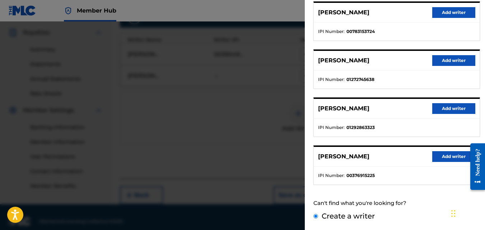
scroll to position [58, 0]
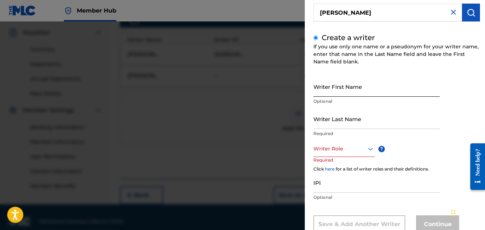
click at [359, 85] on input "Writer First Name" at bounding box center [376, 86] width 126 height 20
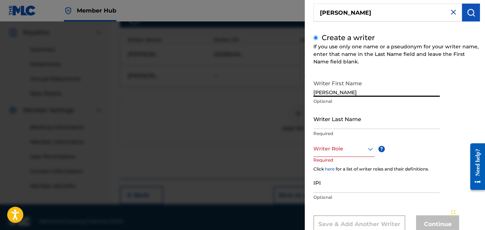
type input "[PERSON_NAME]"
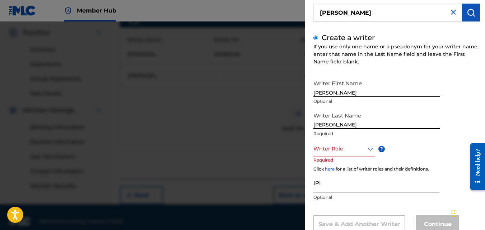
type input "[PERSON_NAME]"
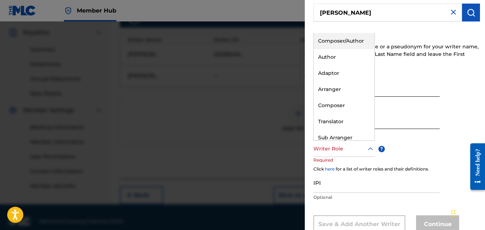
click at [371, 150] on icon at bounding box center [370, 149] width 9 height 9
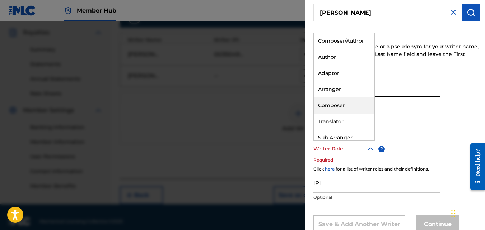
click at [339, 104] on div "Composer" at bounding box center [344, 106] width 61 height 16
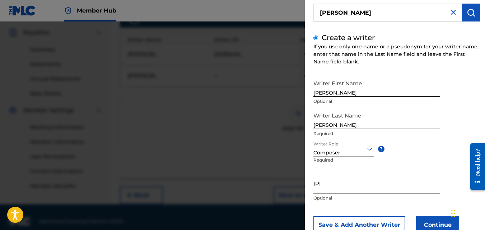
click at [351, 189] on input "IPI" at bounding box center [376, 183] width 126 height 20
paste input "00775601034"
type input "00775601034"
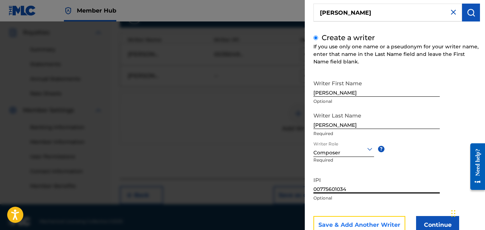
click at [375, 224] on button "Save & Add Another Writer" at bounding box center [359, 225] width 92 height 18
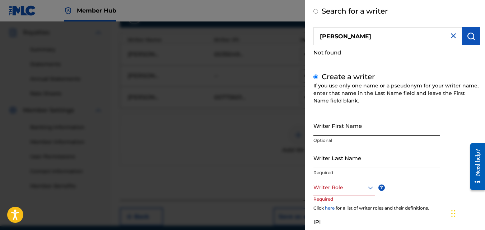
scroll to position [36, 0]
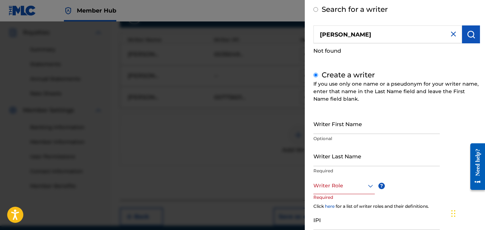
click at [452, 35] on img at bounding box center [453, 34] width 9 height 9
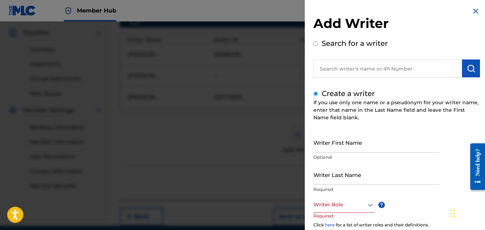
scroll to position [0, 0]
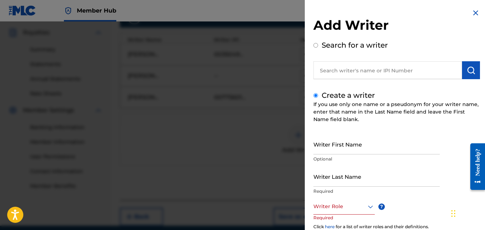
click at [474, 12] on img at bounding box center [475, 13] width 9 height 9
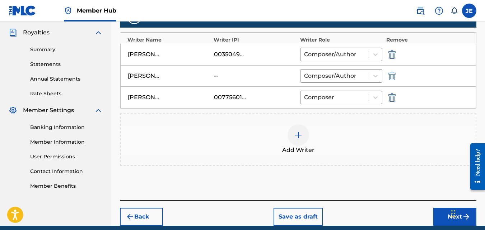
click at [299, 138] on img at bounding box center [298, 135] width 9 height 9
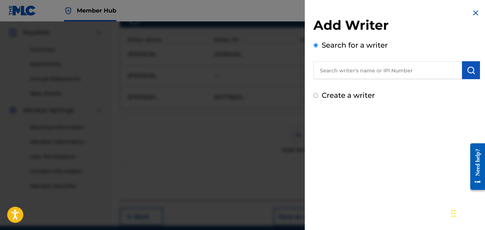
click at [355, 72] on input "text" at bounding box center [387, 70] width 149 height 18
type input "G"
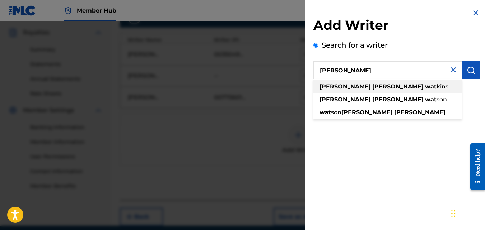
click at [436, 86] on span "kins" at bounding box center [442, 86] width 12 height 7
type input "[PERSON_NAME] [PERSON_NAME]"
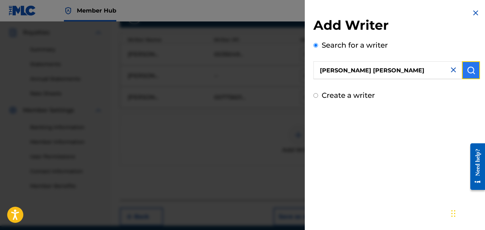
click at [469, 70] on img "submit" at bounding box center [471, 70] width 9 height 9
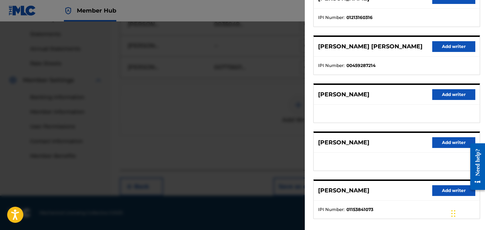
scroll to position [141, 0]
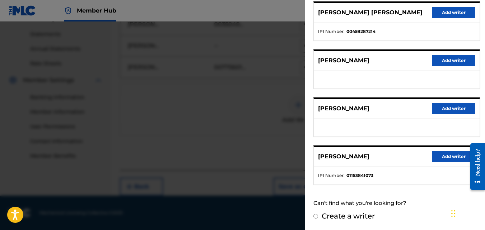
click at [316, 216] on input "Create a writer" at bounding box center [315, 216] width 5 height 5
radio input "false"
radio input "true"
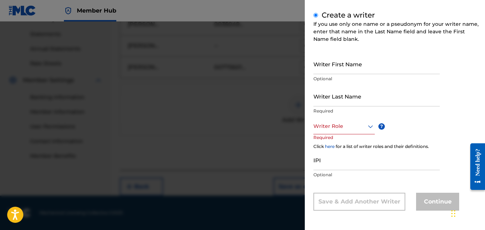
scroll to position [80, 0]
click at [348, 65] on input "Writer First Name" at bounding box center [376, 64] width 126 height 20
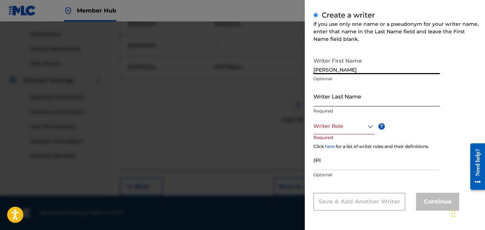
type input "[PERSON_NAME]"
click at [349, 102] on input "Writer Last Name" at bounding box center [376, 96] width 126 height 20
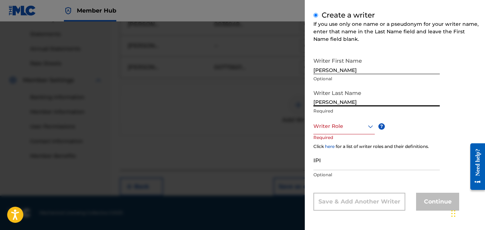
type input "[PERSON_NAME]"
click at [370, 127] on icon at bounding box center [370, 126] width 9 height 9
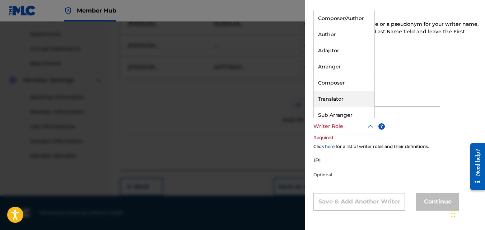
scroll to position [22, 0]
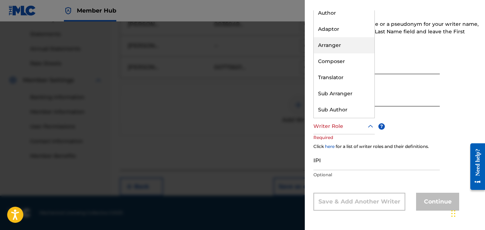
click at [341, 45] on div "Arranger" at bounding box center [344, 45] width 61 height 16
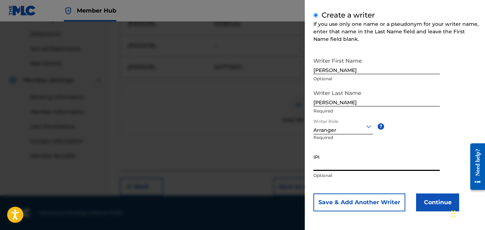
click at [336, 164] on input "IPI" at bounding box center [376, 161] width 126 height 20
paste input "00459287410"
type input "00459287410"
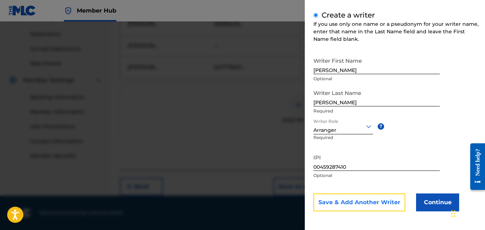
click at [387, 205] on button "Save & Add Another Writer" at bounding box center [359, 203] width 92 height 18
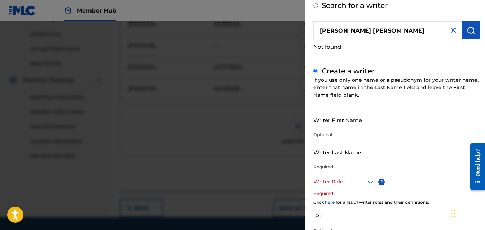
scroll to position [36, 0]
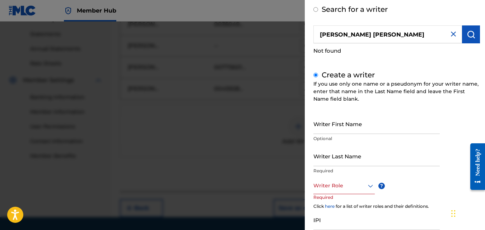
click at [451, 34] on img at bounding box center [453, 34] width 9 height 9
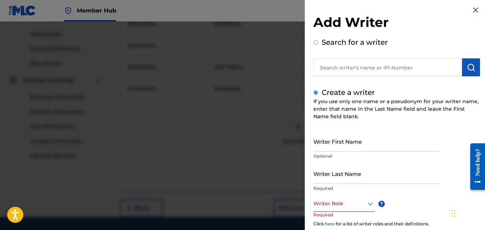
scroll to position [0, 0]
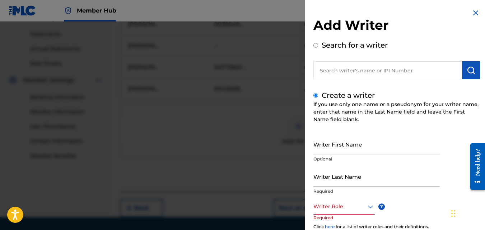
click at [474, 12] on img at bounding box center [475, 13] width 9 height 9
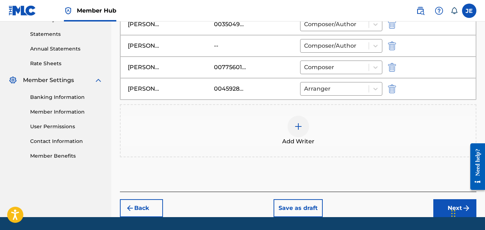
click at [298, 128] on img at bounding box center [298, 126] width 9 height 9
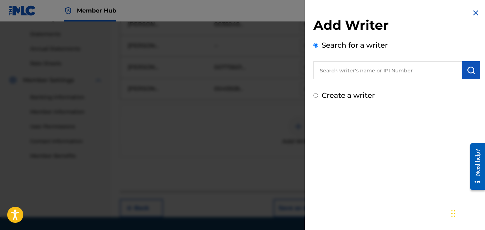
click at [356, 73] on input "text" at bounding box center [387, 70] width 149 height 18
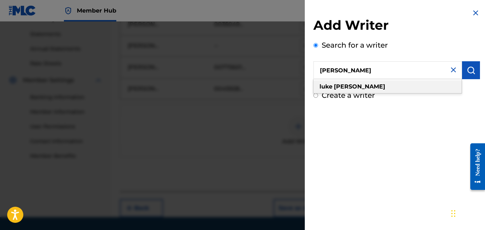
click at [381, 86] on div "[PERSON_NAME]" at bounding box center [387, 86] width 148 height 13
type input "[PERSON_NAME]"
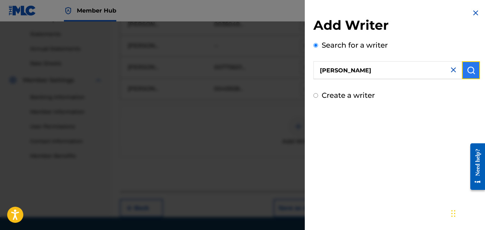
click at [469, 69] on img "submit" at bounding box center [471, 70] width 9 height 9
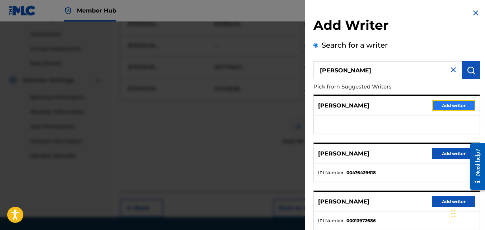
click at [448, 104] on button "Add writer" at bounding box center [453, 106] width 43 height 11
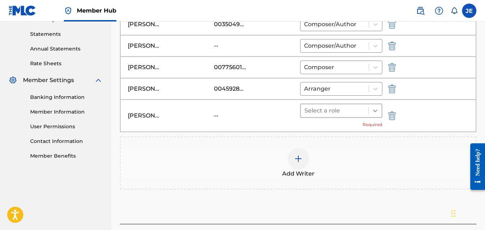
click at [375, 113] on icon at bounding box center [374, 110] width 7 height 7
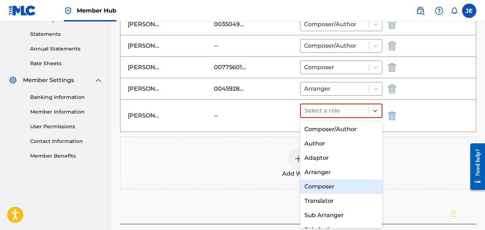
click at [341, 185] on div "Composer" at bounding box center [341, 187] width 83 height 14
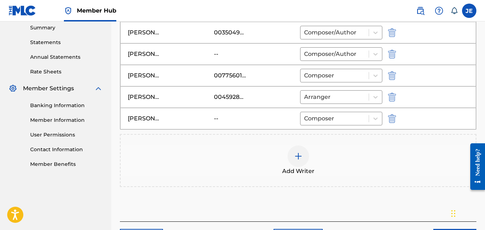
scroll to position [285, 0]
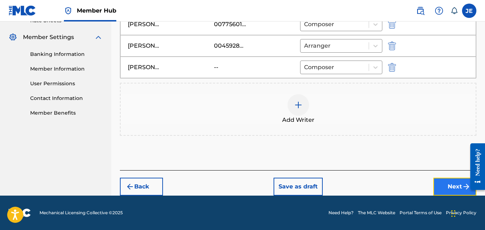
click at [449, 184] on button "Next" at bounding box center [454, 187] width 43 height 18
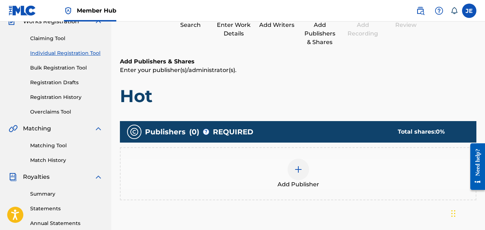
scroll to position [104, 0]
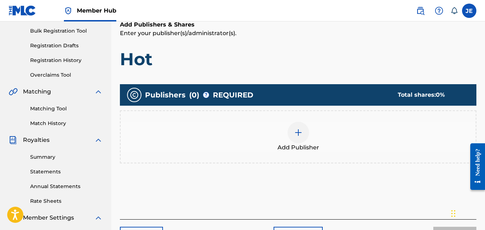
click at [298, 132] on img at bounding box center [298, 132] width 9 height 9
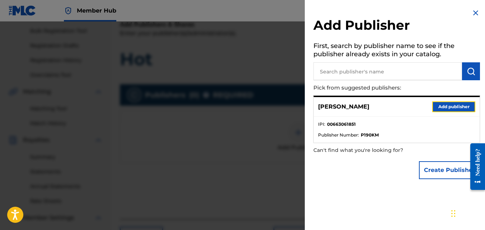
click at [448, 106] on button "Add publisher" at bounding box center [453, 107] width 43 height 11
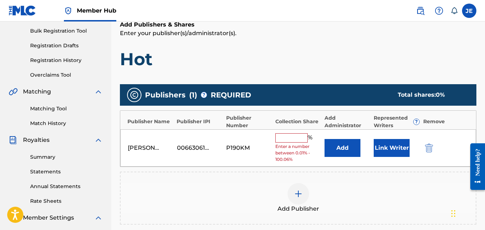
drag, startPoint x: 294, startPoint y: 140, endPoint x: 296, endPoint y: 136, distance: 3.7
click at [295, 139] on input "text" at bounding box center [291, 138] width 32 height 9
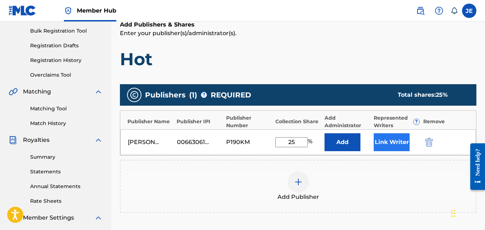
type input "25"
click at [388, 143] on button "Link Writer" at bounding box center [392, 143] width 36 height 18
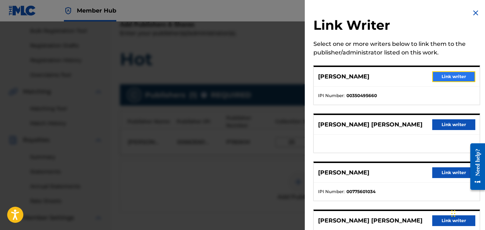
click at [445, 74] on button "Link writer" at bounding box center [453, 76] width 43 height 11
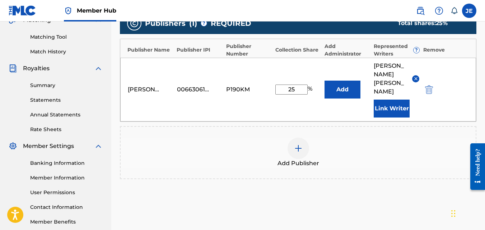
scroll to position [224, 0]
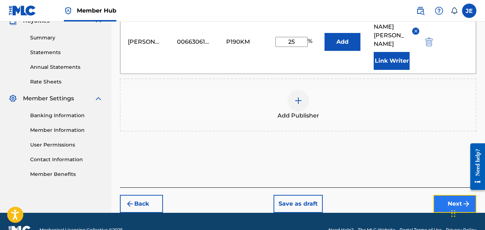
click at [448, 195] on button "Next" at bounding box center [454, 204] width 43 height 18
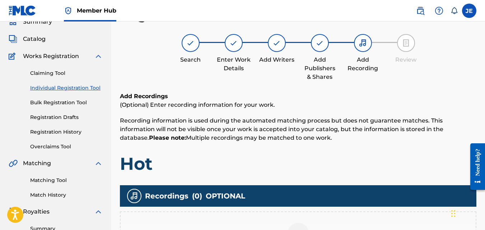
scroll to position [215, 0]
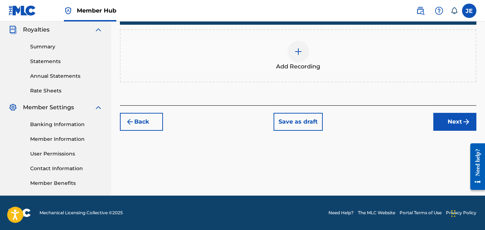
click at [298, 52] on img at bounding box center [298, 51] width 9 height 9
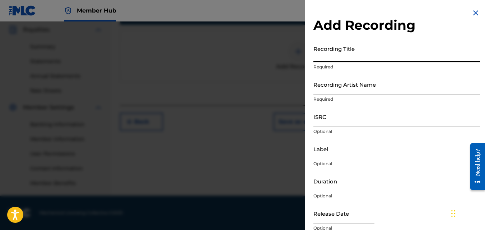
click at [342, 55] on input "Recording Title" at bounding box center [396, 52] width 167 height 20
type input "Hot"
click at [348, 93] on input "Recording Artist Name" at bounding box center [396, 84] width 167 height 20
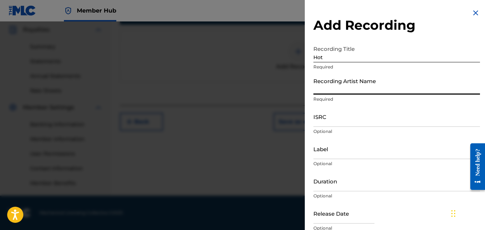
type input "[PERSON_NAME]"
type input "MH Music/ MuseArts Entertainment"
type input "02:16"
type input "[DATE]"
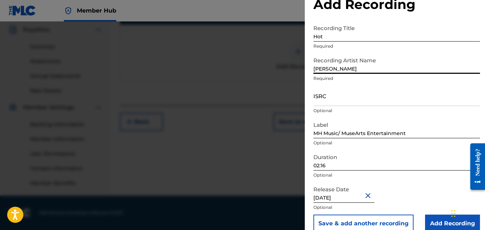
scroll to position [32, 0]
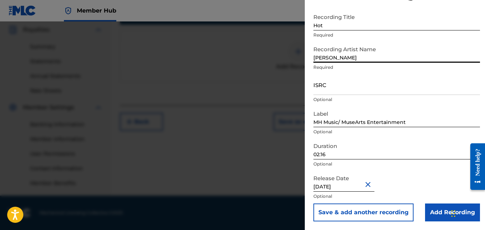
click at [370, 184] on button "Close" at bounding box center [369, 185] width 11 height 22
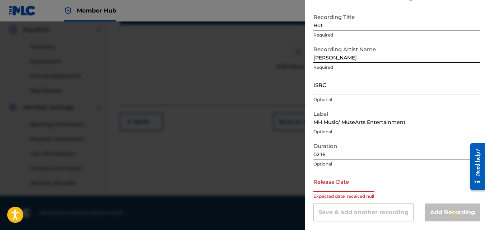
click at [334, 153] on input "02:16" at bounding box center [396, 149] width 167 height 20
type input "03:36"
drag, startPoint x: 343, startPoint y: 189, endPoint x: 343, endPoint y: 183, distance: 5.4
click at [343, 189] on input "text" at bounding box center [343, 182] width 61 height 20
select select "8"
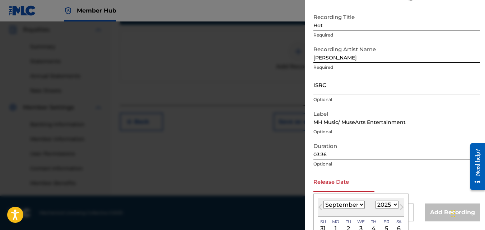
click at [394, 204] on select "1899 1900 1901 1902 1903 1904 1905 1906 1907 1908 1909 1910 1911 1912 1913 1914…" at bounding box center [386, 205] width 23 height 8
select select "2024"
click at [375, 201] on select "1899 1900 1901 1902 1903 1904 1905 1906 1907 1908 1909 1910 1911 1912 1913 1914…" at bounding box center [386, 205] width 23 height 8
click at [362, 204] on select "January February March April May June July August September October November De…" at bounding box center [343, 205] width 41 height 8
select select "7"
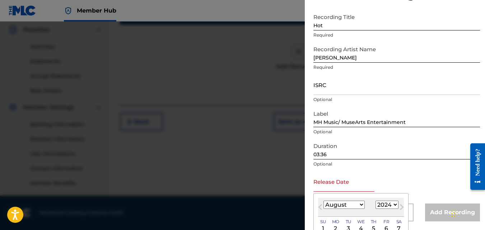
click at [323, 201] on select "January February March April May June July August September October November De…" at bounding box center [343, 205] width 41 height 8
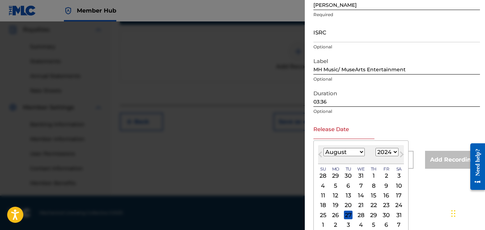
scroll to position [89, 0]
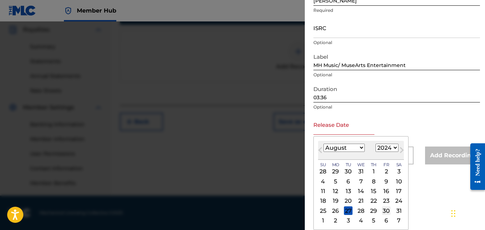
click at [385, 211] on div "30" at bounding box center [386, 211] width 9 height 9
type input "[DATE]"
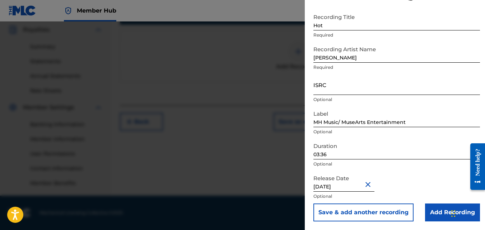
click at [349, 88] on input "ISRC" at bounding box center [396, 85] width 167 height 20
paste input "QZNMV2421540"
type input "QZNMV2421540"
click at [427, 174] on div "Release Date [DATE] Optional" at bounding box center [396, 188] width 167 height 32
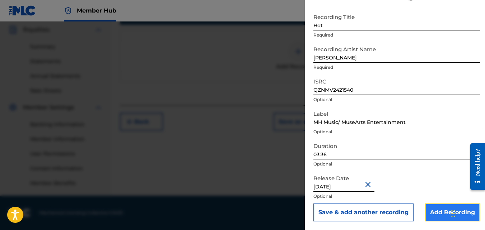
click at [436, 214] on input "Add Recording" at bounding box center [452, 213] width 55 height 18
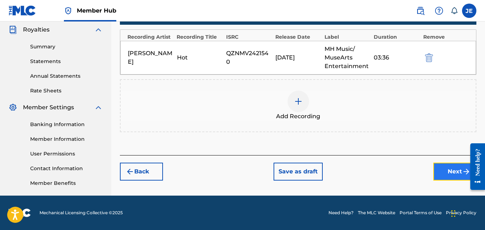
click at [449, 169] on button "Next" at bounding box center [454, 172] width 43 height 18
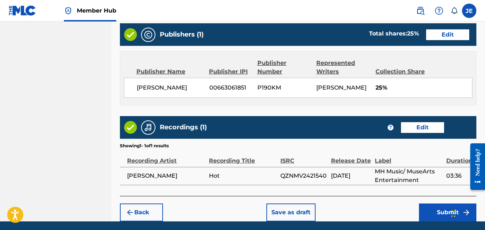
scroll to position [422, 0]
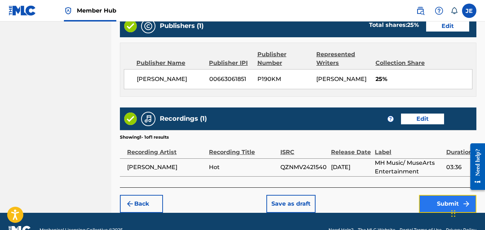
click at [442, 195] on button "Submit" at bounding box center [447, 204] width 57 height 18
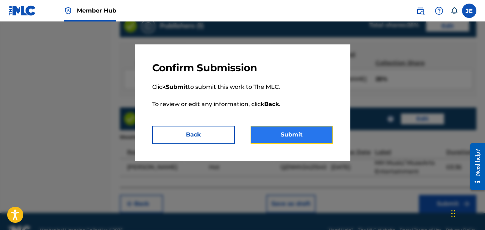
click at [293, 134] on button "Submit" at bounding box center [292, 135] width 83 height 18
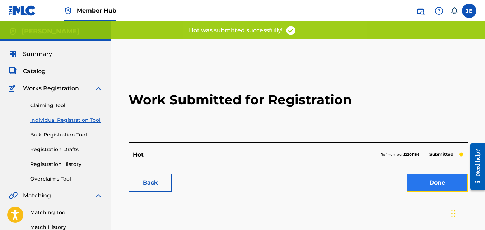
click at [436, 184] on link "Done" at bounding box center [437, 183] width 61 height 18
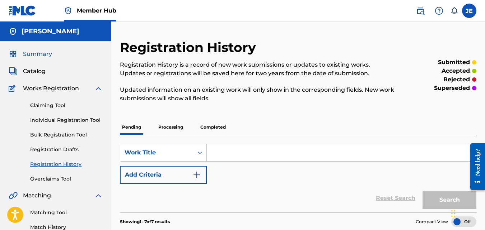
click at [38, 52] on span "Summary" at bounding box center [37, 54] width 29 height 9
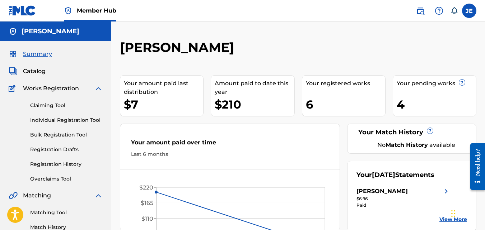
click at [240, 103] on div "$210" at bounding box center [254, 105] width 79 height 16
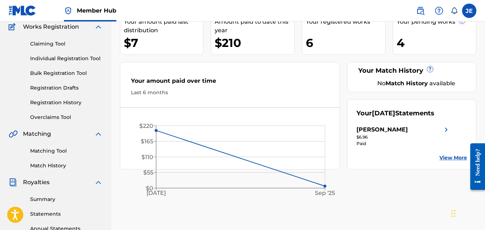
scroll to position [72, 0]
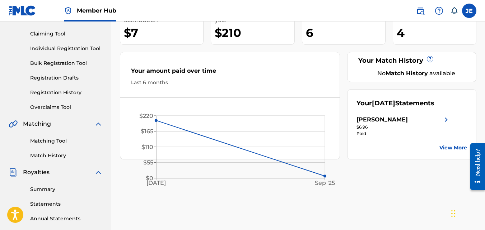
click at [446, 152] on link "View More" at bounding box center [453, 148] width 28 height 8
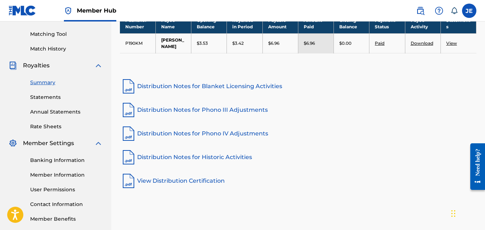
scroll to position [143, 0]
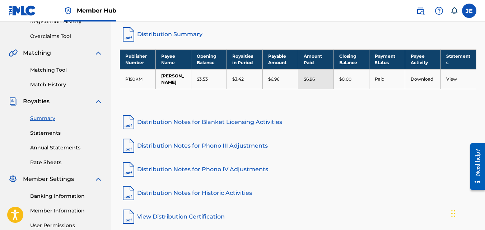
click at [451, 81] on link "View" at bounding box center [451, 78] width 11 height 5
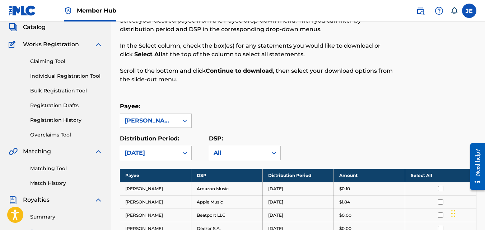
scroll to position [43, 0]
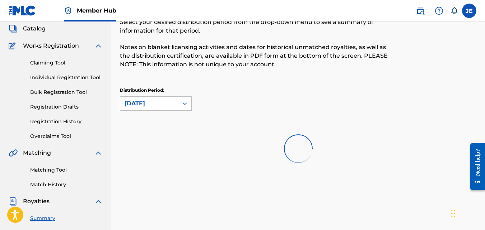
scroll to position [143, 0]
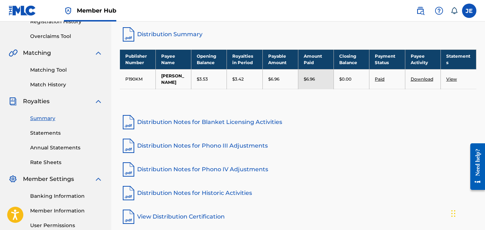
click at [423, 78] on link "Download" at bounding box center [422, 78] width 23 height 5
